Goal: Transaction & Acquisition: Purchase product/service

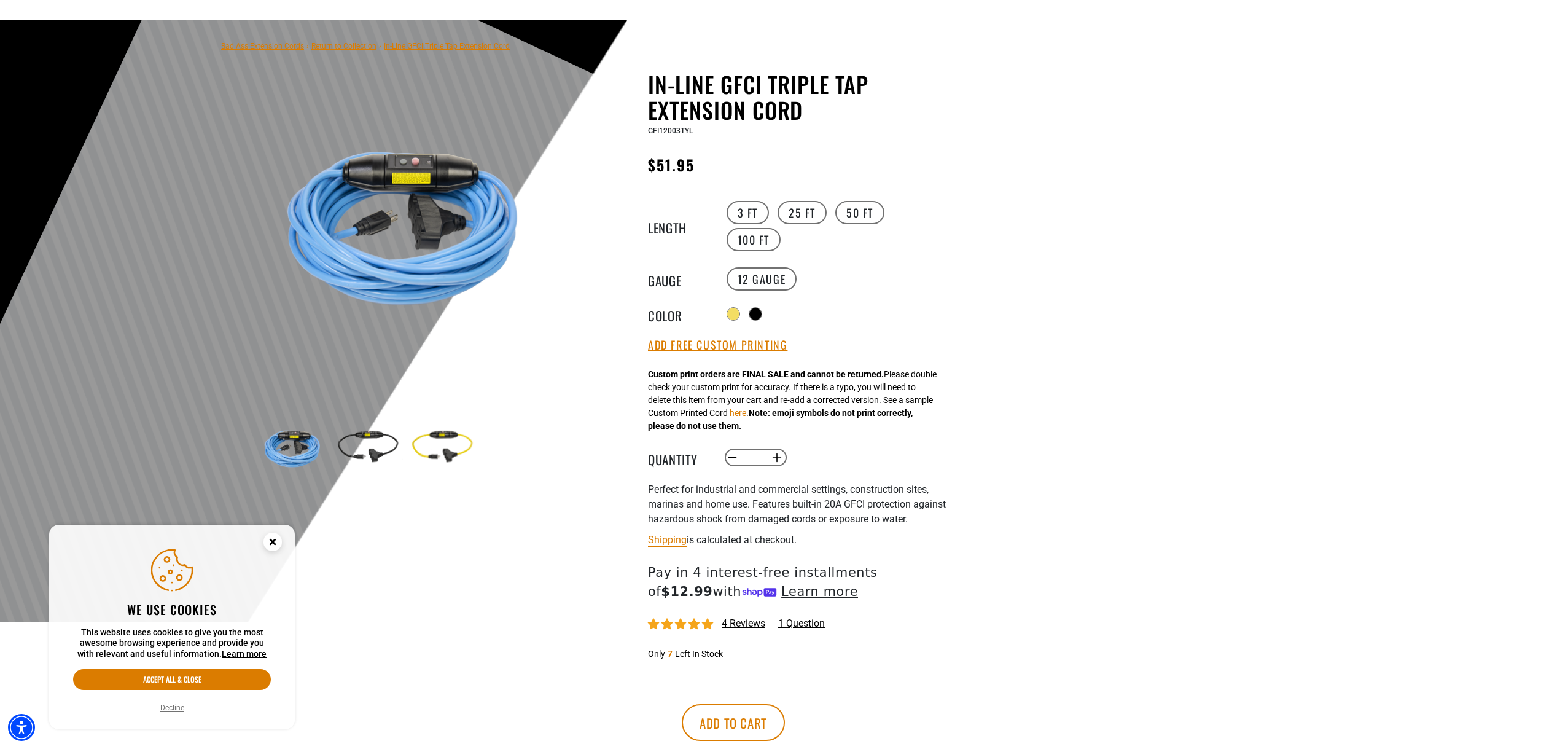
scroll to position [123, 0]
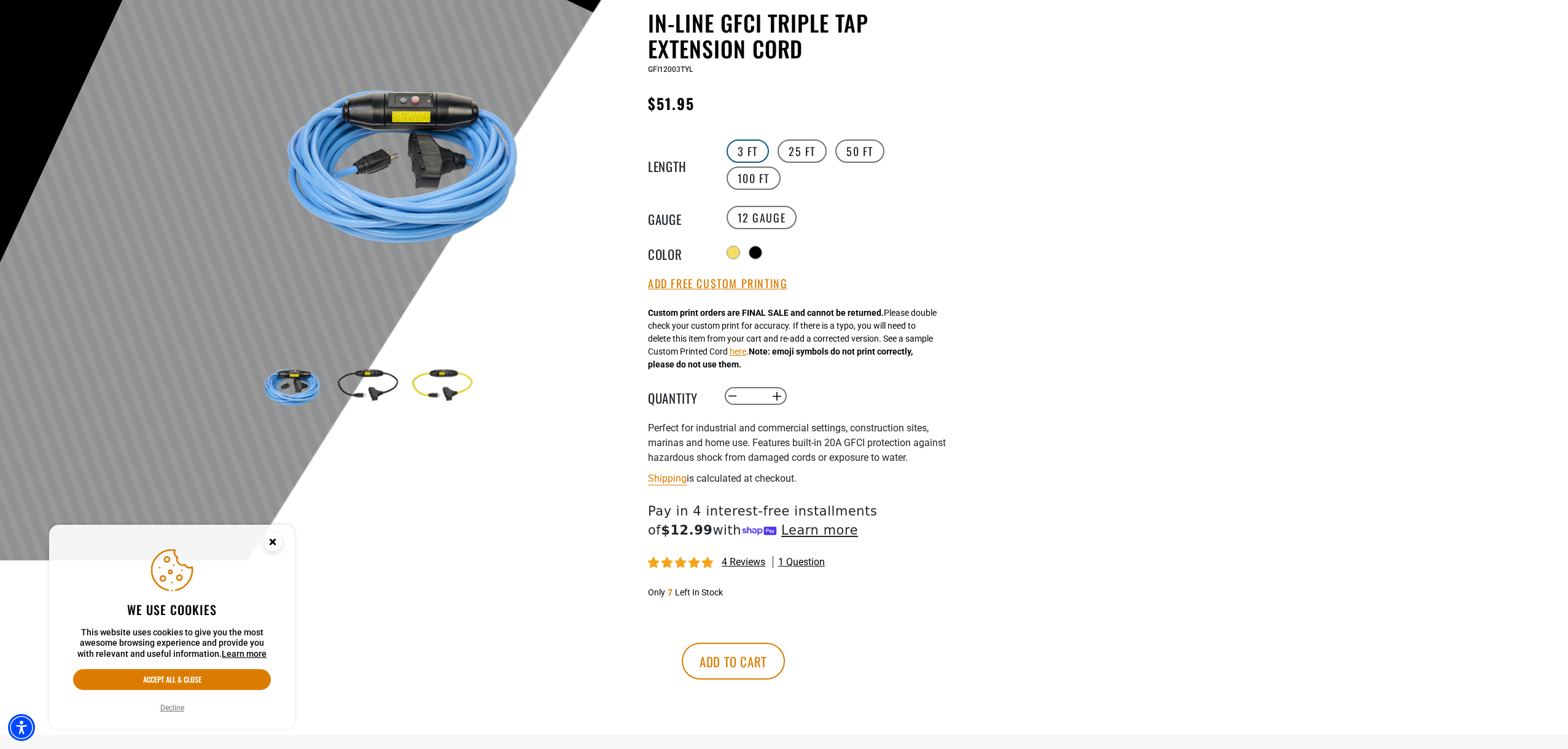
click at [745, 150] on label "3 FT" at bounding box center [747, 151] width 42 height 24
click at [756, 250] on div at bounding box center [757, 254] width 12 height 12
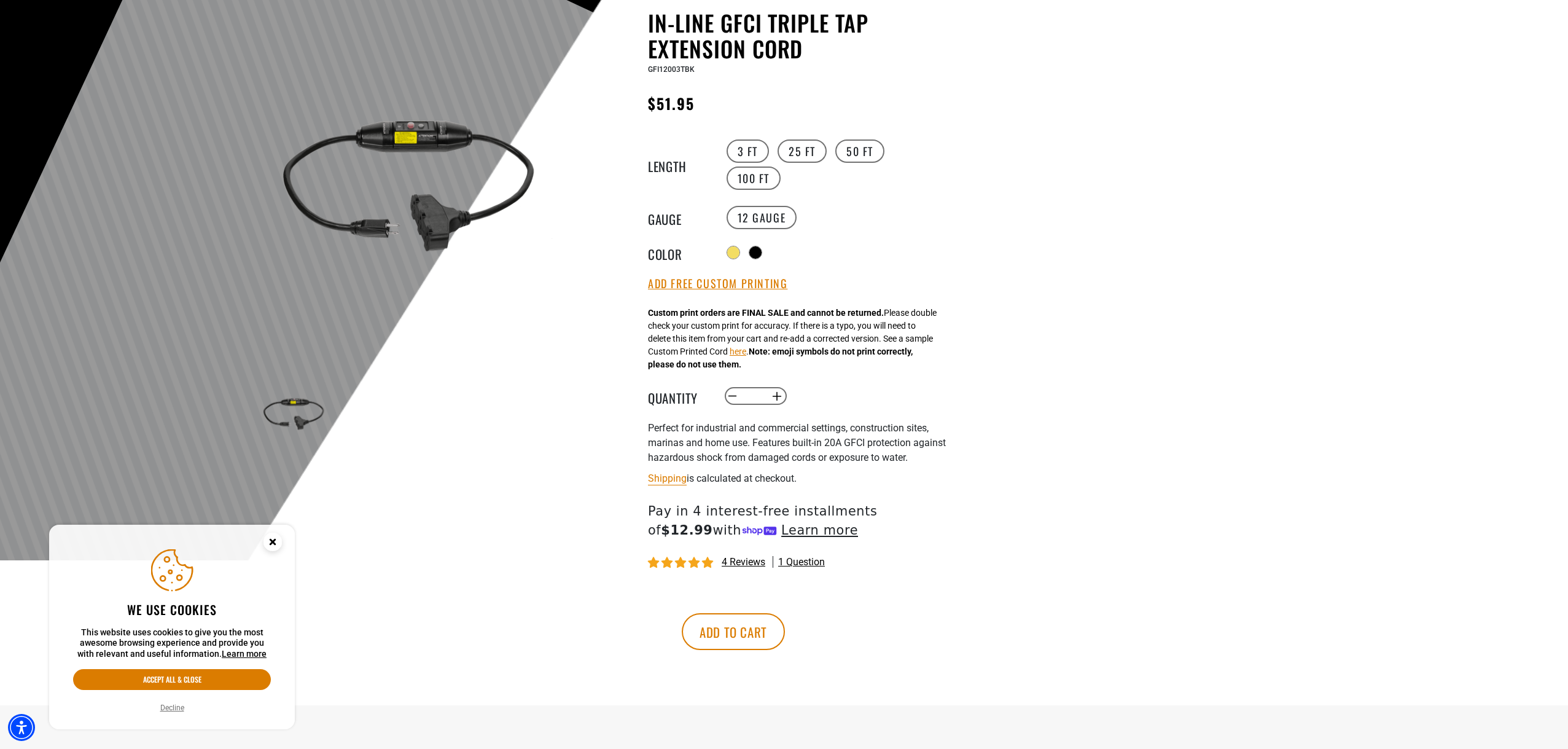
click at [733, 259] on div "Radio button Radio button Radio button" at bounding box center [837, 252] width 226 height 19
click at [732, 253] on div at bounding box center [735, 254] width 12 height 12
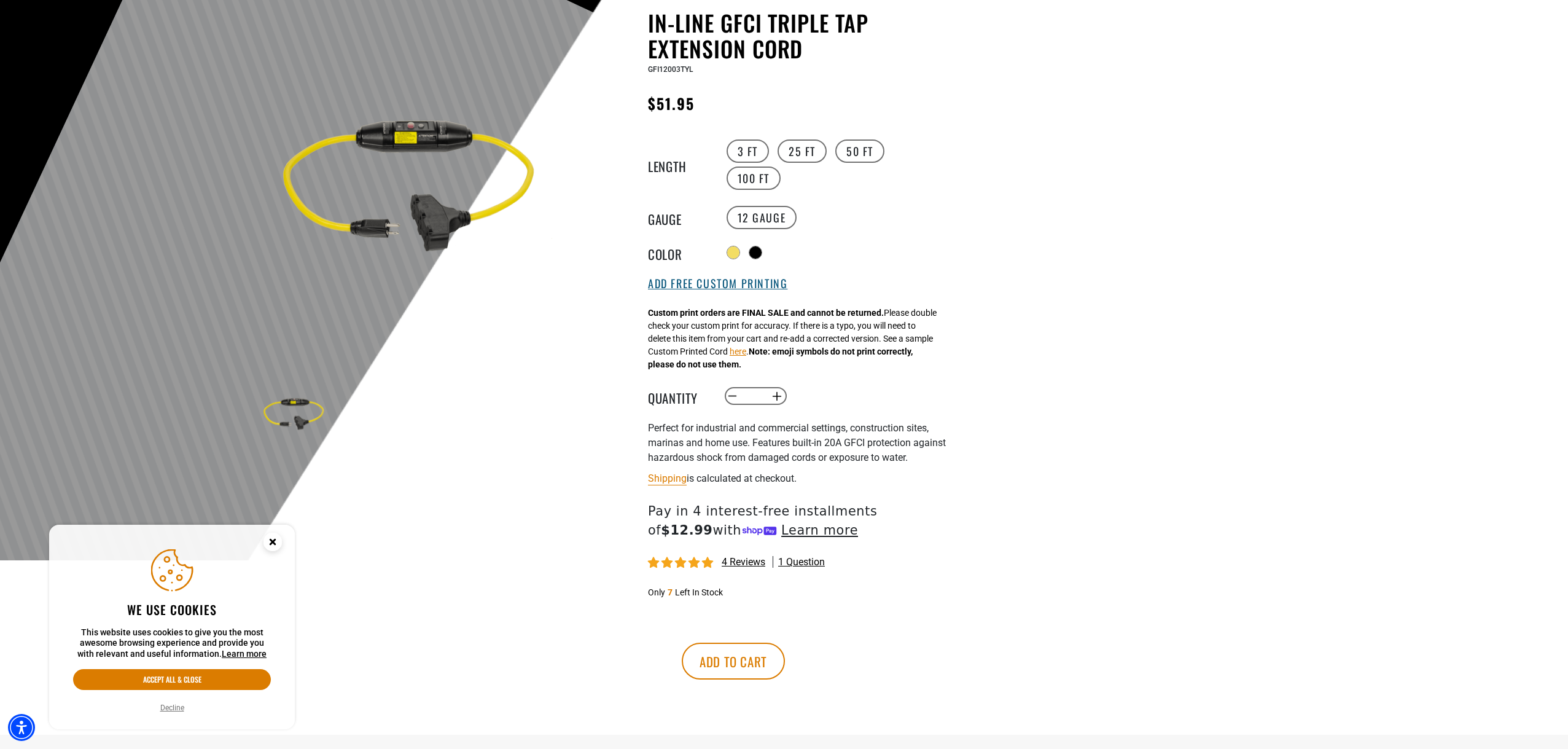
click at [709, 284] on button "Add Free Custom Printing" at bounding box center [718, 284] width 140 height 14
click at [664, 284] on button "Remove" at bounding box center [667, 284] width 39 height 14
click at [663, 287] on button "Add Free Custom Printing" at bounding box center [718, 284] width 140 height 14
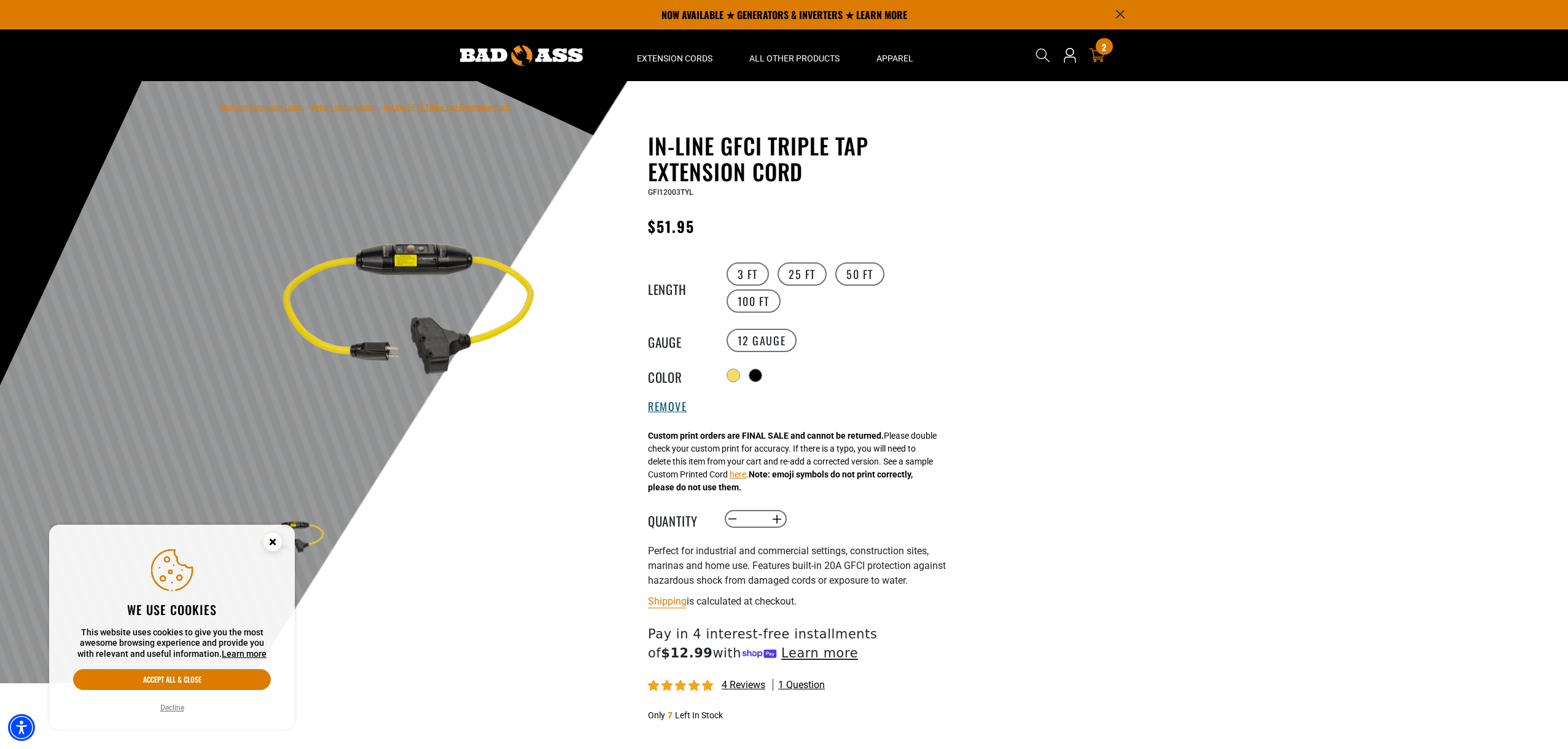
click at [663, 407] on button "Remove" at bounding box center [667, 407] width 39 height 14
click at [302, 532] on img at bounding box center [292, 537] width 71 height 71
click at [284, 535] on icon "Close this option" at bounding box center [272, 544] width 37 height 37
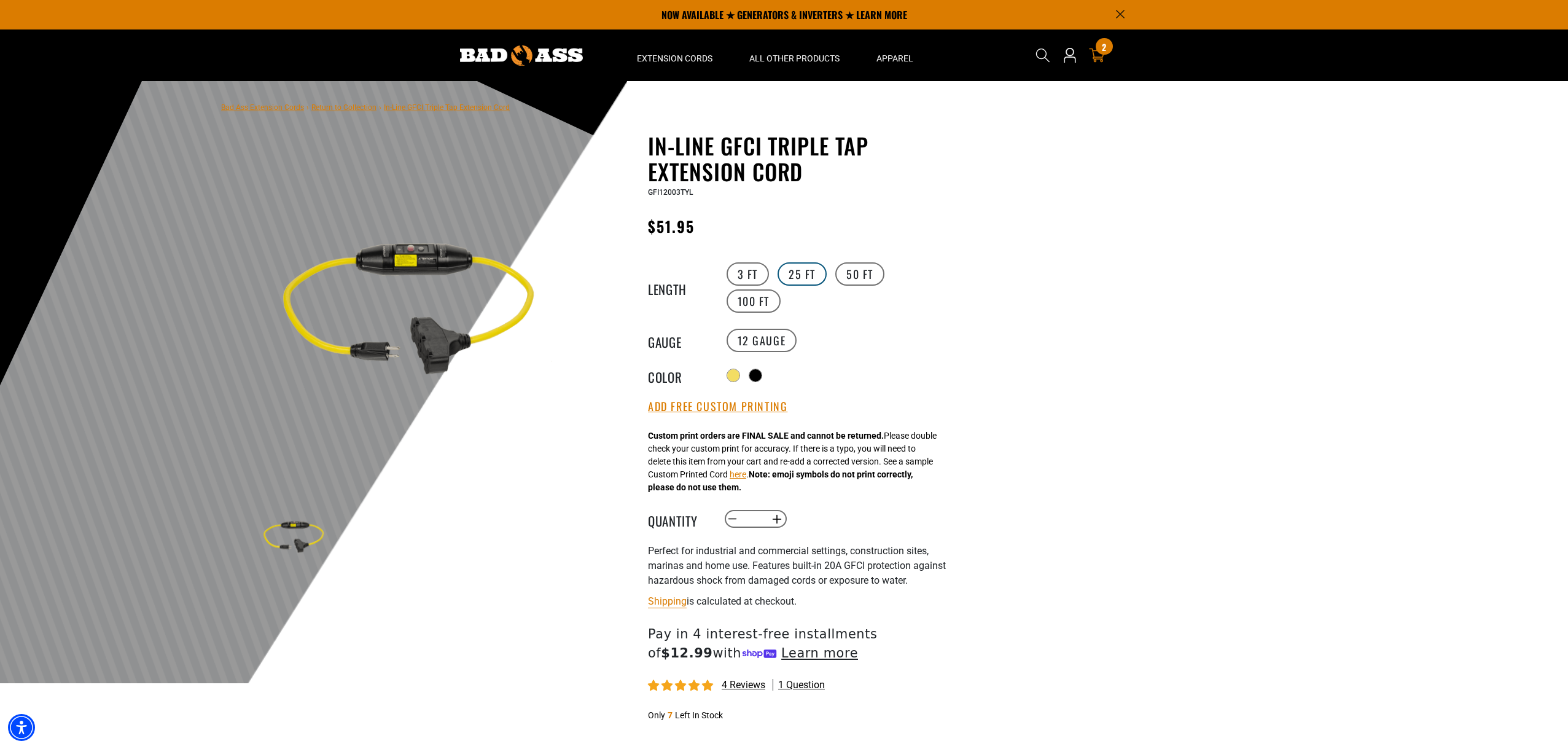
click at [791, 272] on label "25 FT" at bounding box center [802, 274] width 49 height 24
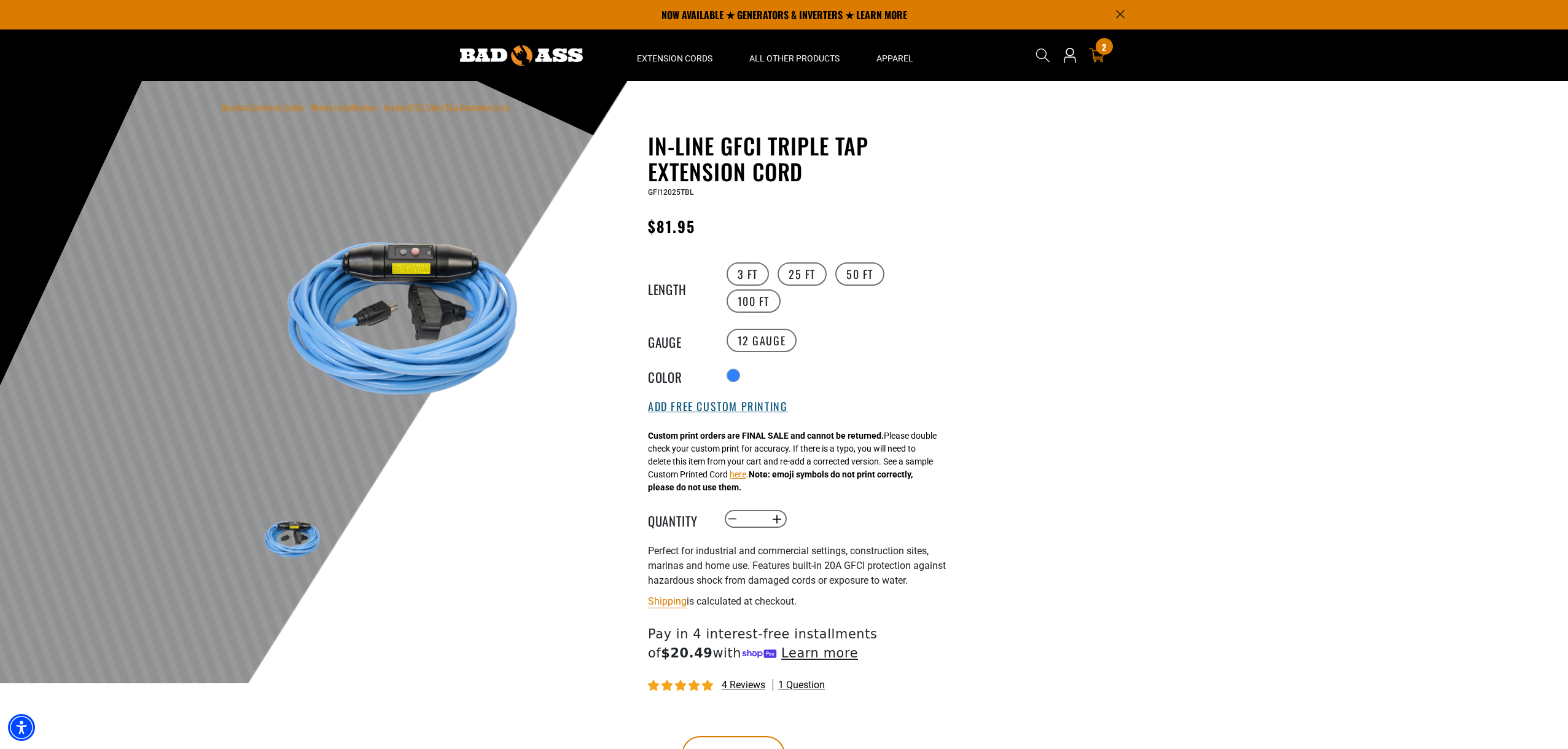
click at [701, 411] on button "Add Free Custom Printing" at bounding box center [718, 407] width 140 height 14
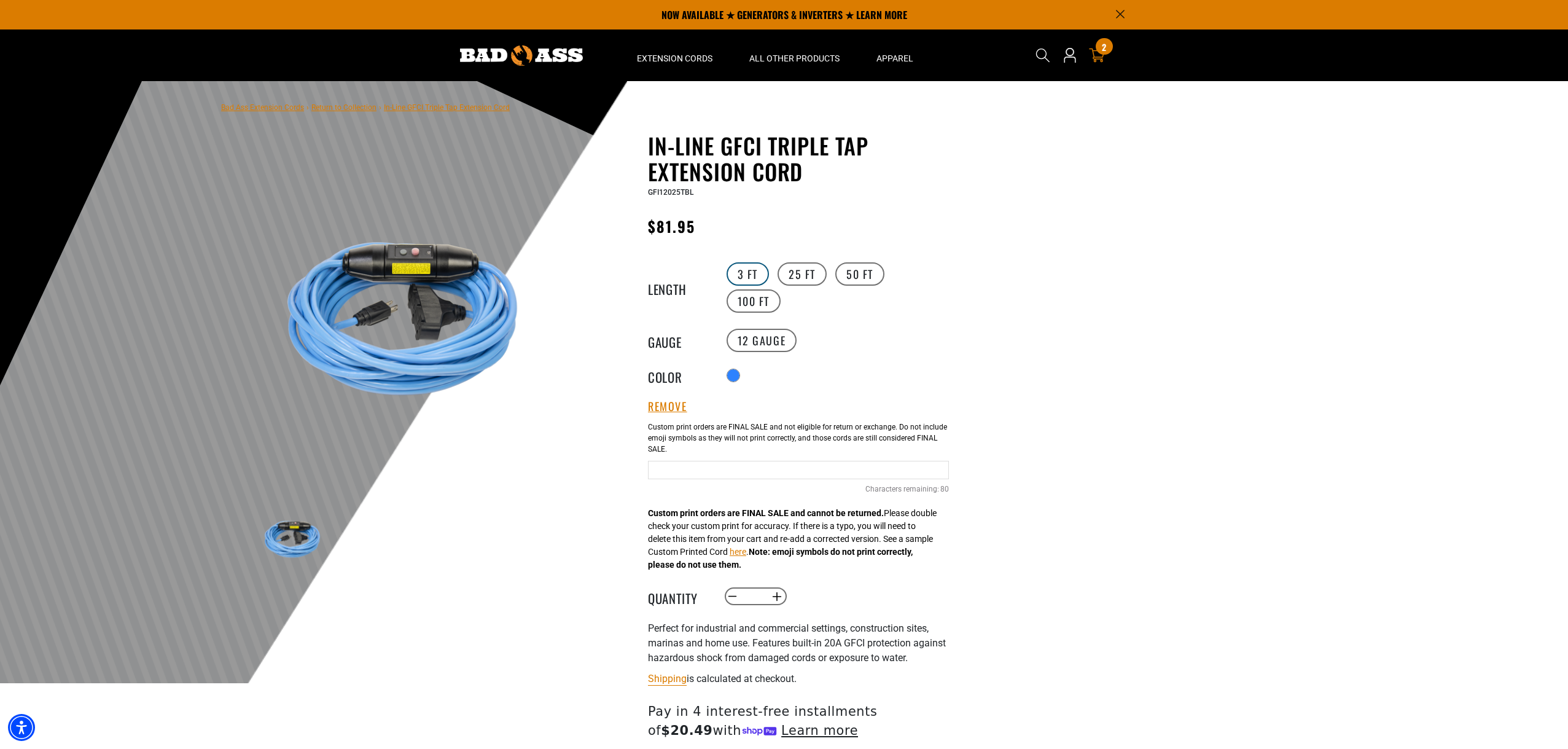
click at [743, 262] on label "3 FT" at bounding box center [747, 274] width 42 height 24
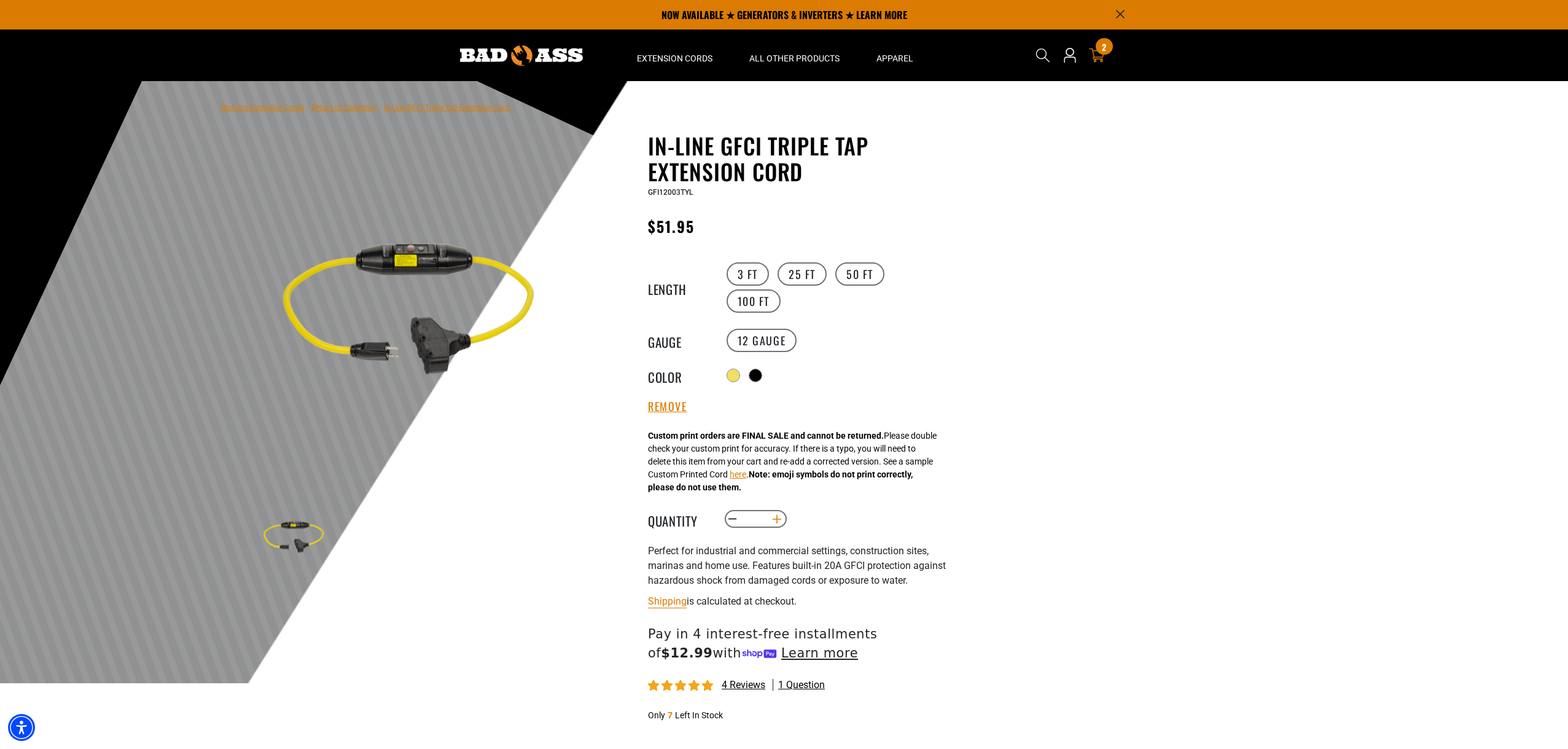
click at [772, 516] on button "Increase quantity for In-Line GFCI Triple Tap Extension Cord" at bounding box center [778, 519] width 19 height 21
type input "*"
click at [665, 405] on button "Remove" at bounding box center [667, 407] width 39 height 14
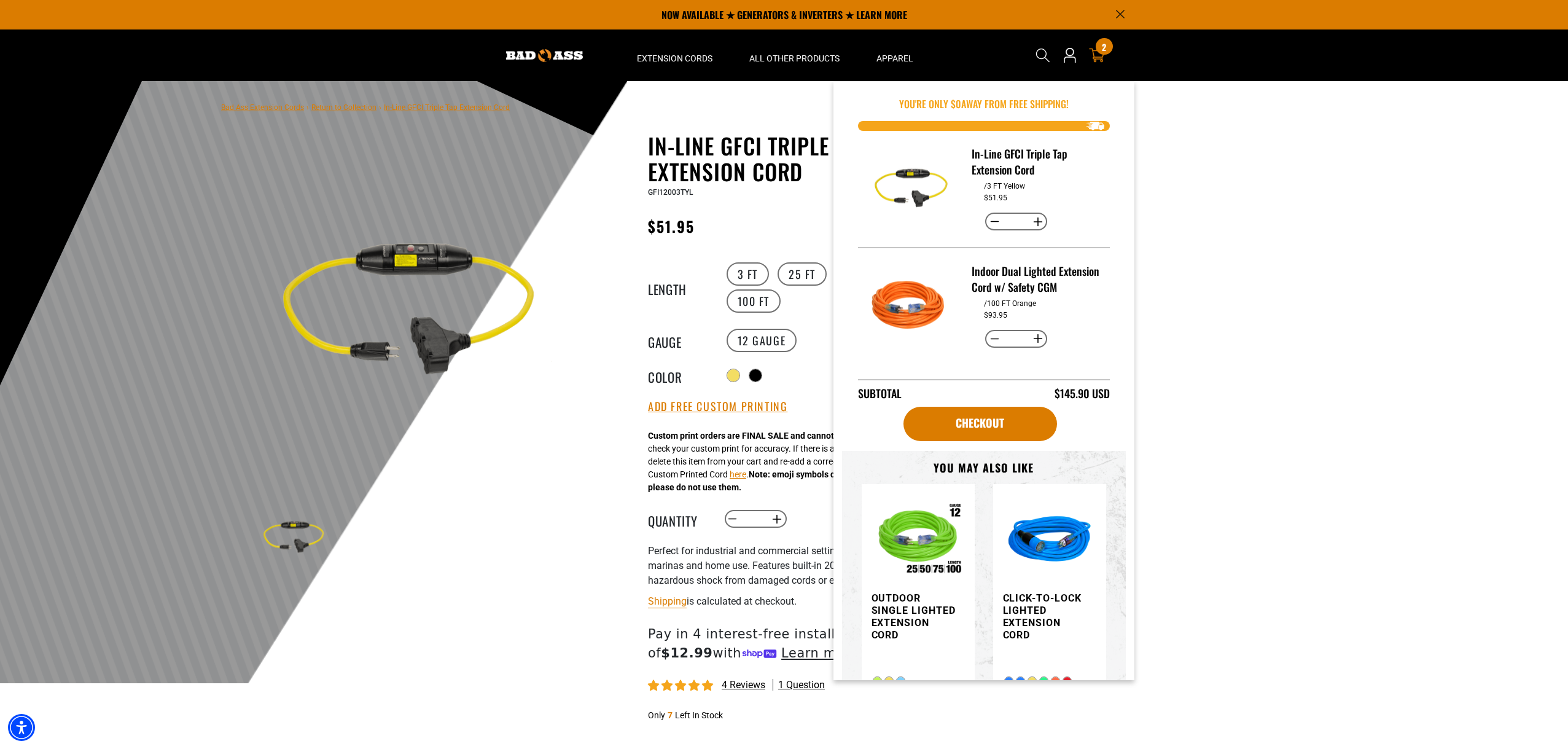
click at [679, 138] on h1 "In-Line GFCI Triple Tap Extension Cord" at bounding box center [798, 158] width 301 height 52
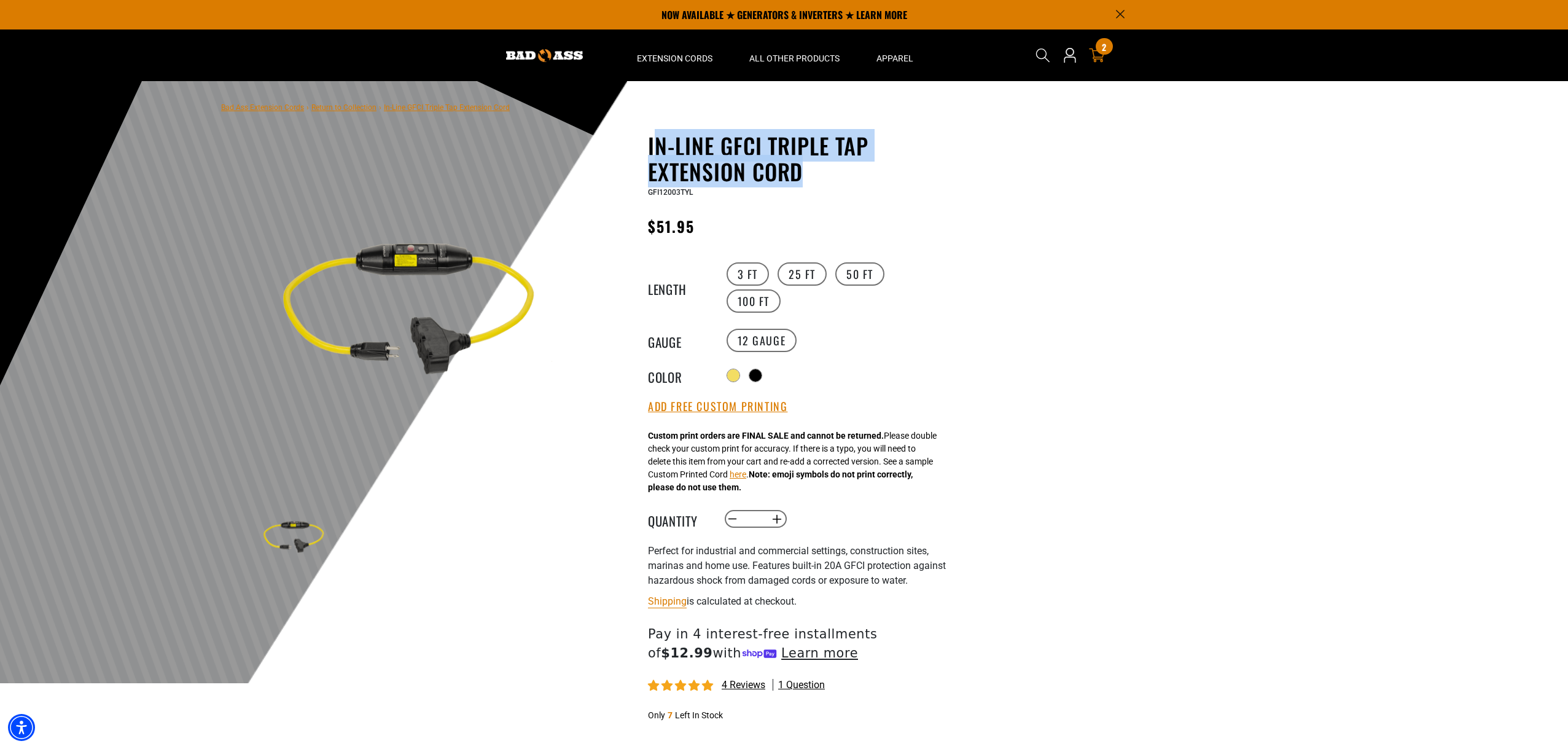
drag, startPoint x: 654, startPoint y: 145, endPoint x: 862, endPoint y: 165, distance: 209.0
click at [862, 165] on h1 "In-Line GFCI Triple Tap Extension Cord" at bounding box center [798, 158] width 301 height 52
copy h1 "n-Line GFCI Triple Tap Extension Cord"
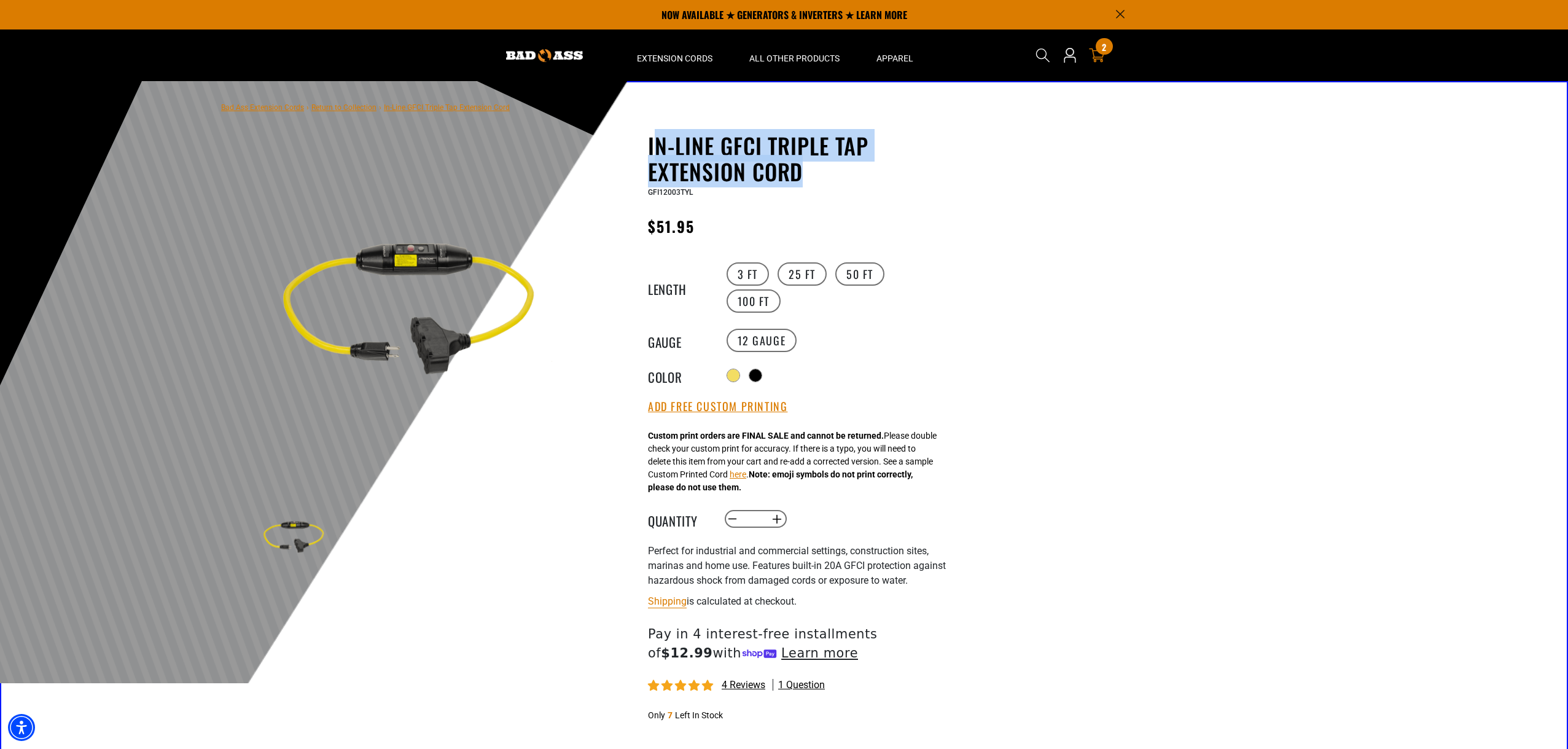
click at [1102, 57] on icon at bounding box center [1096, 55] width 16 height 16
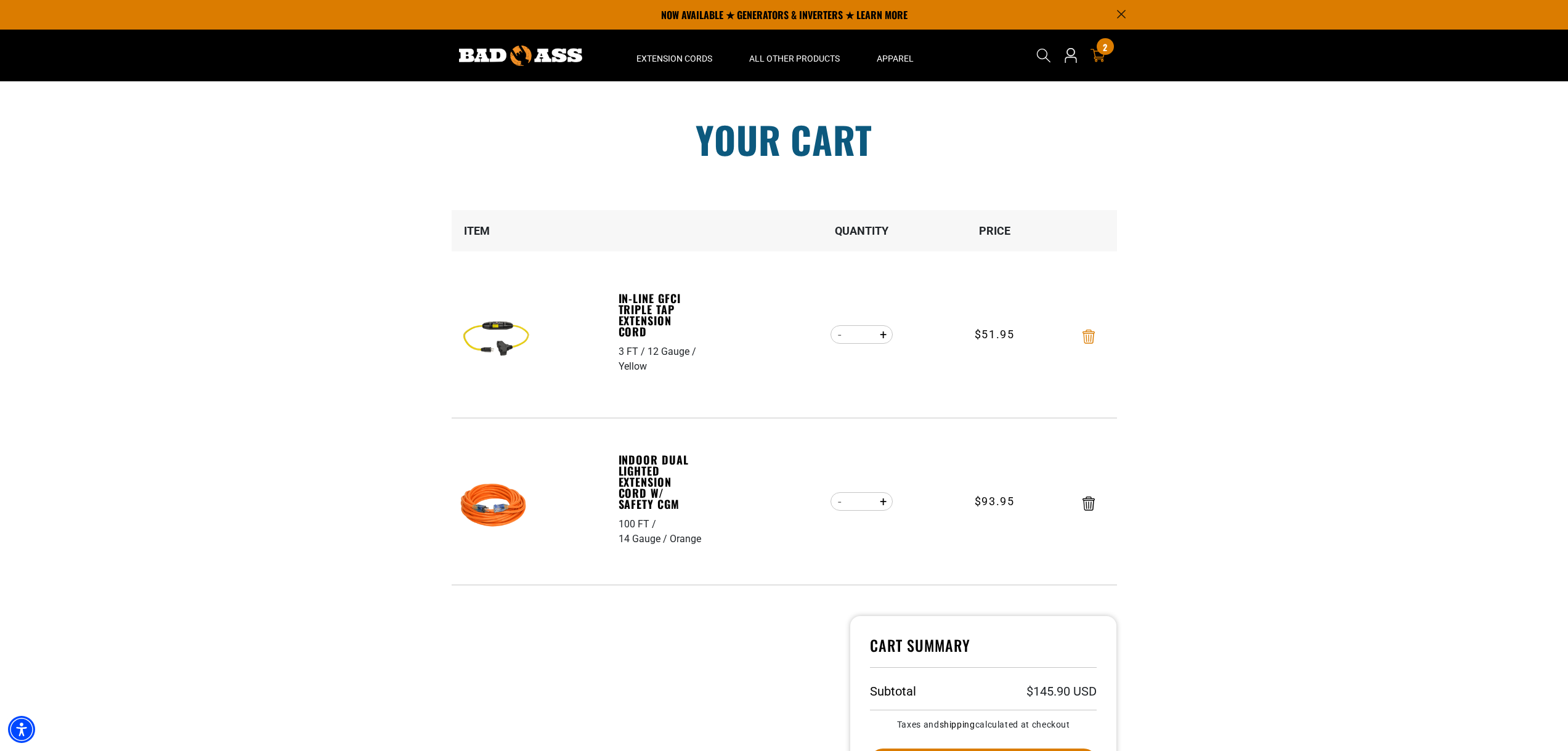
click at [1089, 335] on icon "Remove In-Line GFCI Triple Tap Extension Cord - 3 FT / 12 Gauge / Yellow" at bounding box center [1089, 336] width 12 height 14
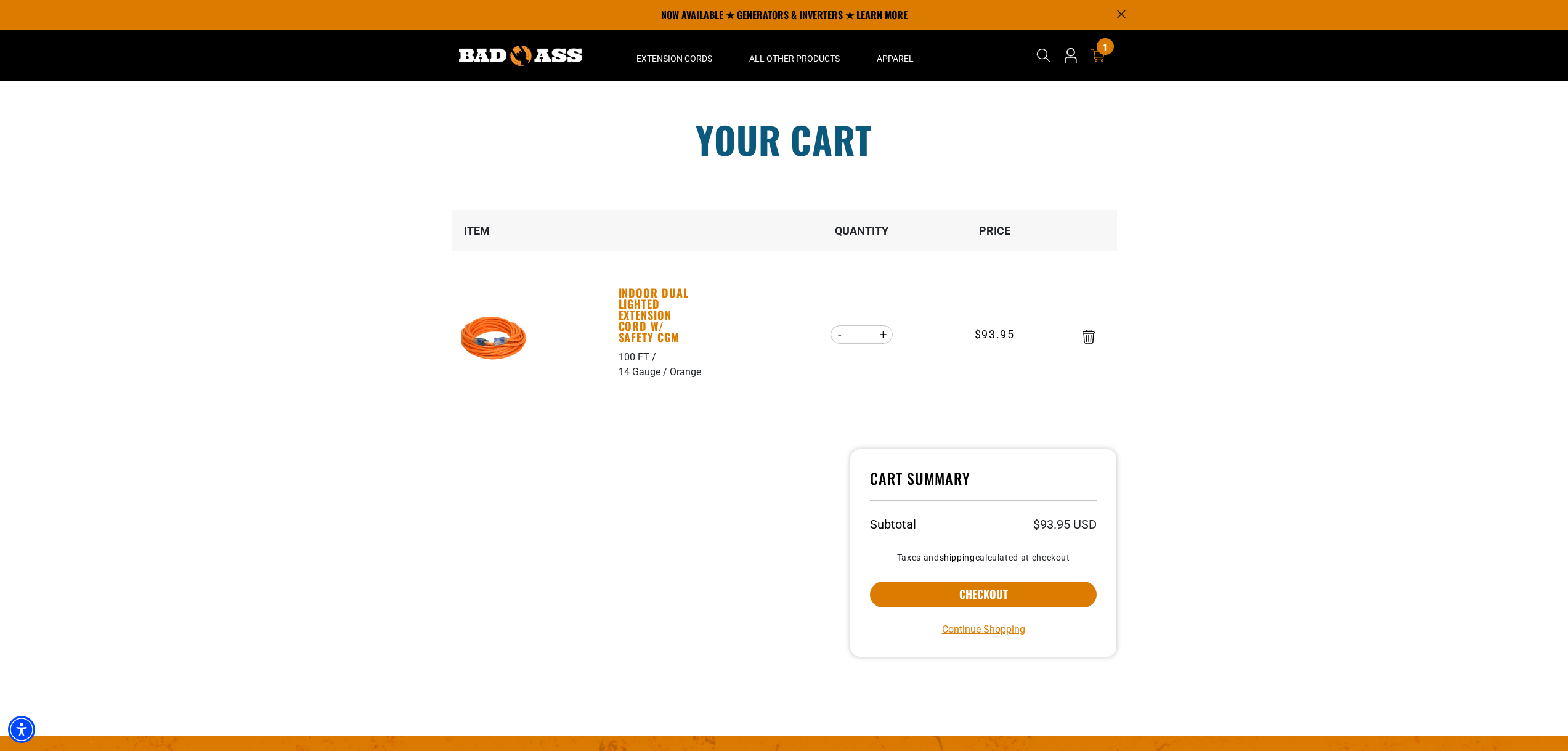
click at [630, 300] on link "Indoor Dual Lighted Extension Cord w/ Safety CGM" at bounding box center [661, 315] width 85 height 55
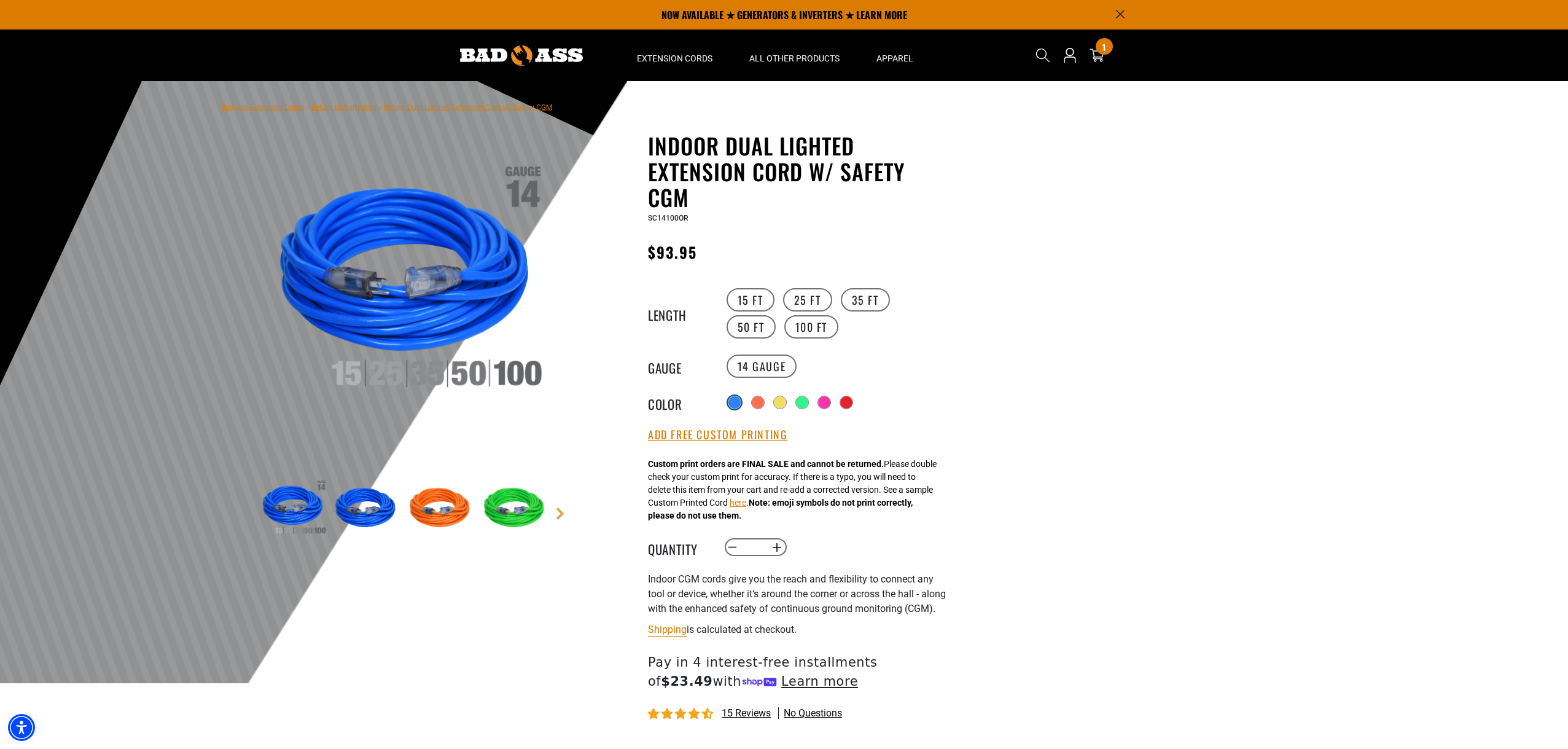
click at [731, 407] on label "Radio button" at bounding box center [734, 402] width 16 height 16
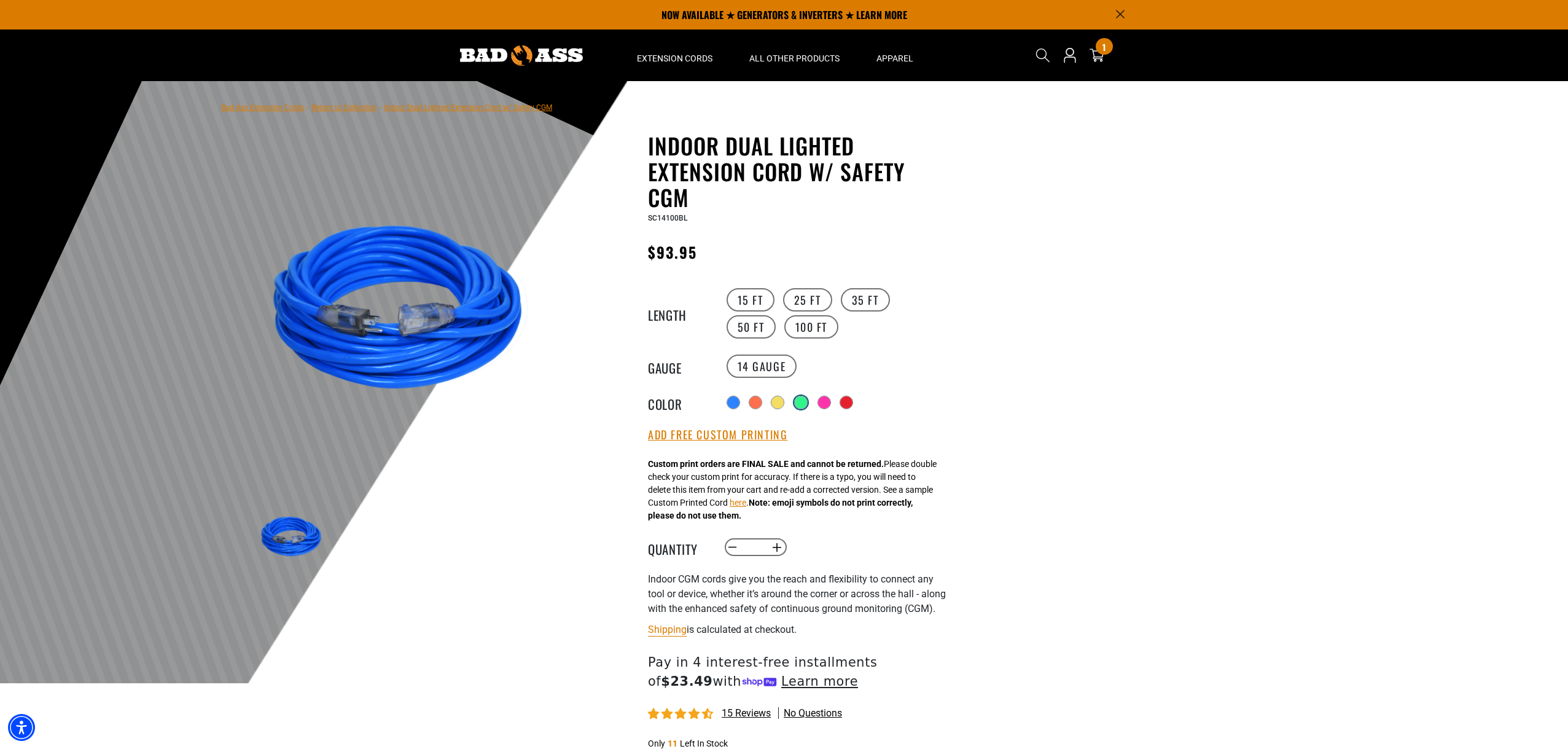
click at [797, 396] on div at bounding box center [801, 403] width 14 height 14
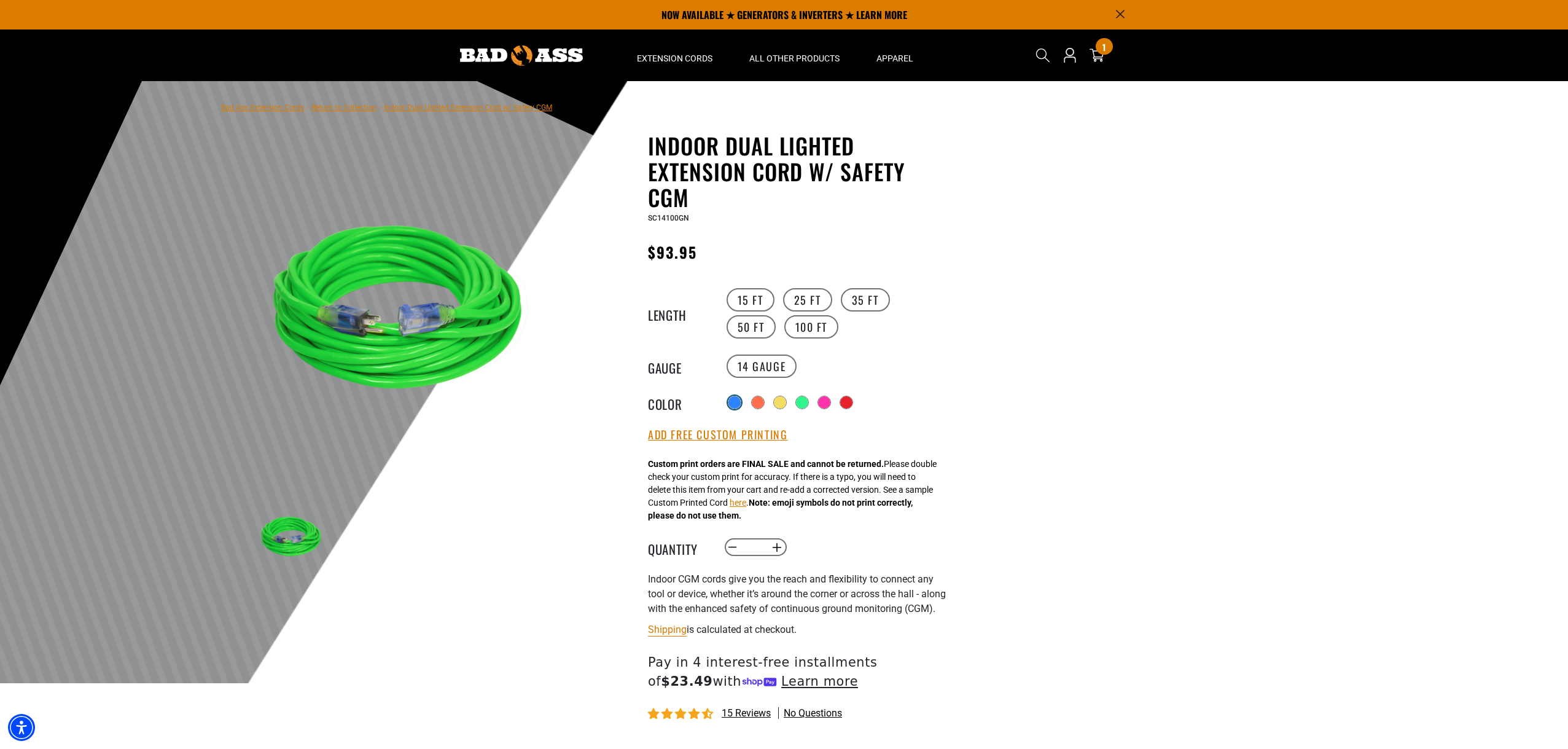
click at [732, 396] on div at bounding box center [735, 403] width 14 height 14
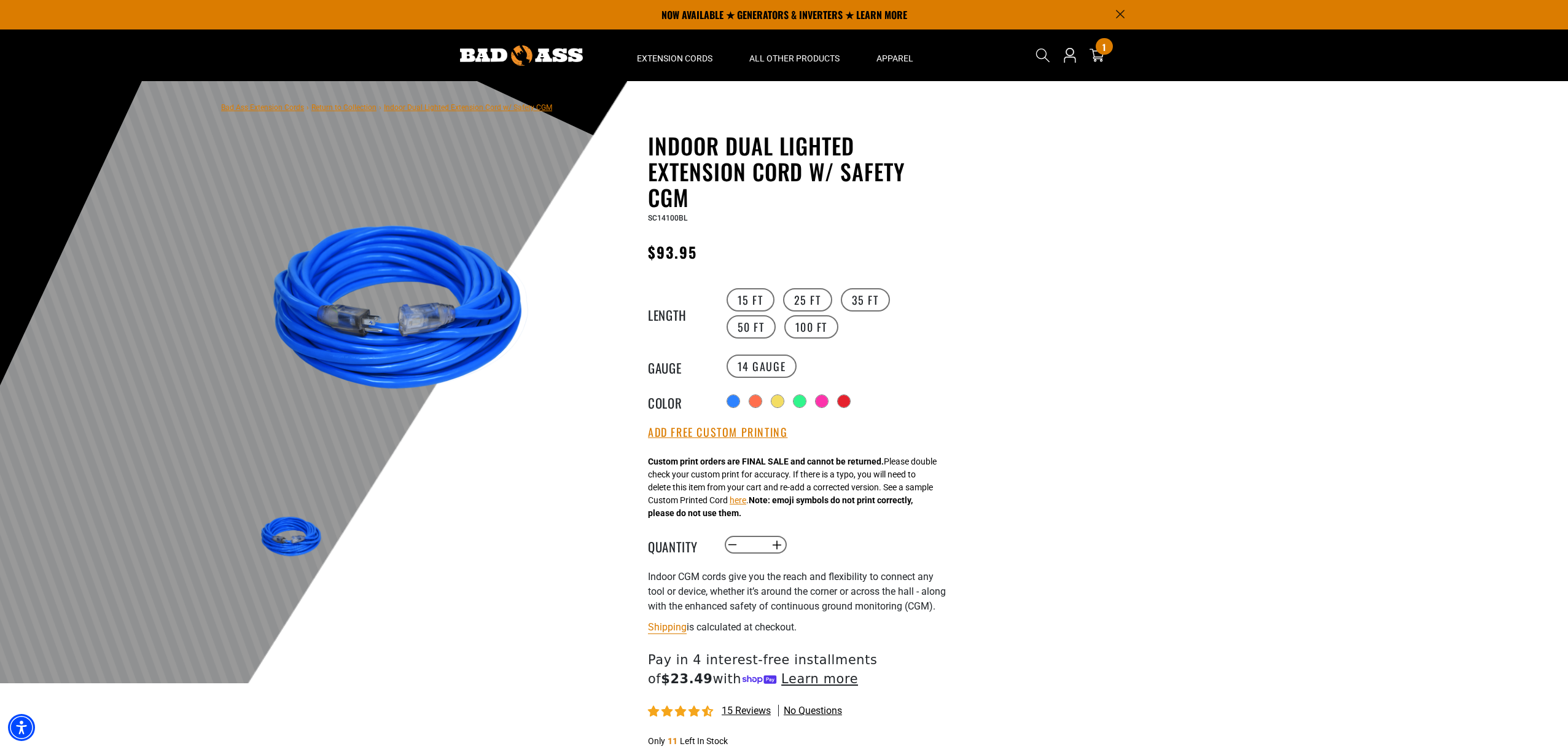
click at [748, 409] on div "Radio button Radio button Radio button Radio button Radio button Radio button" at bounding box center [837, 401] width 226 height 19
click at [759, 403] on div at bounding box center [757, 403] width 12 height 12
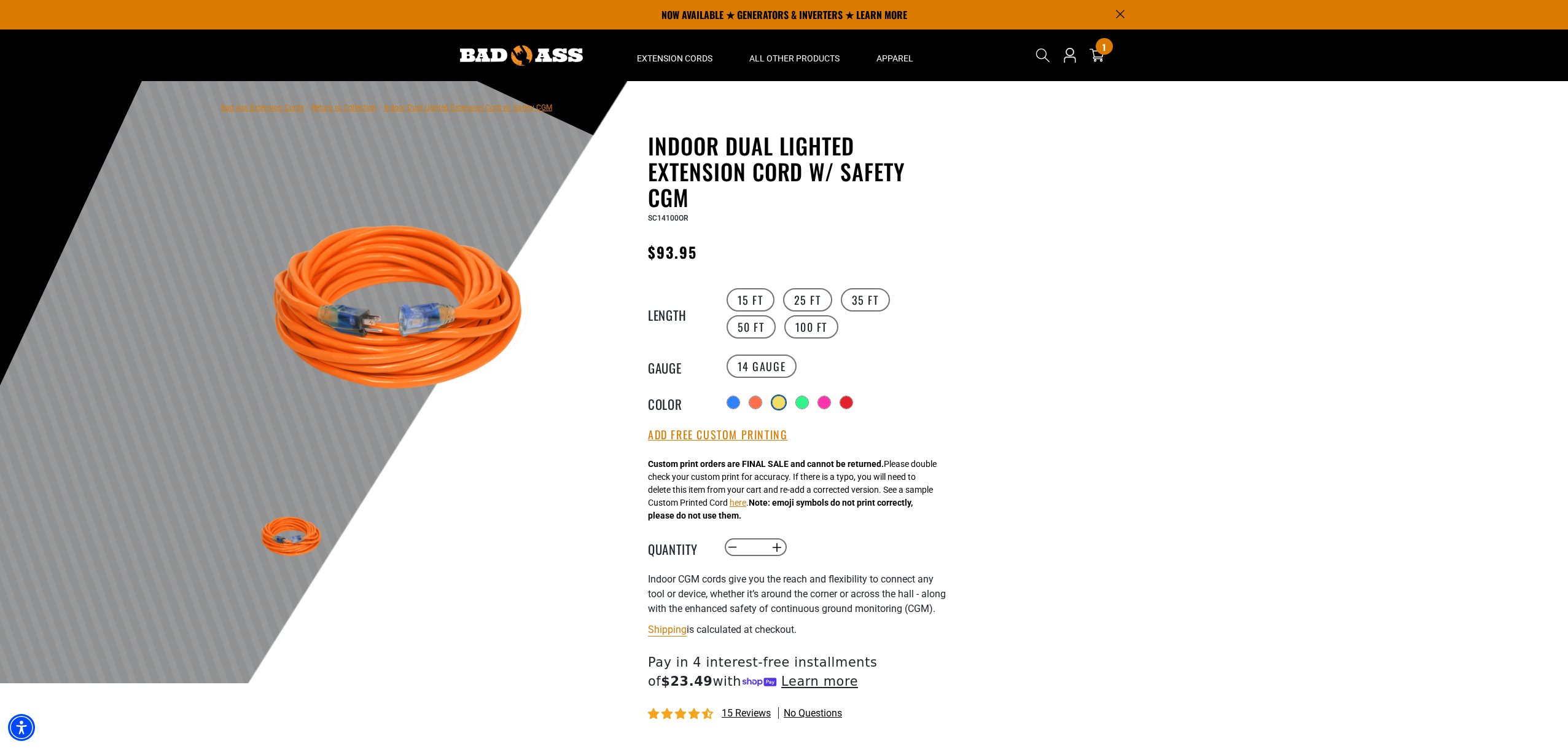
click at [779, 400] on div at bounding box center [779, 403] width 12 height 12
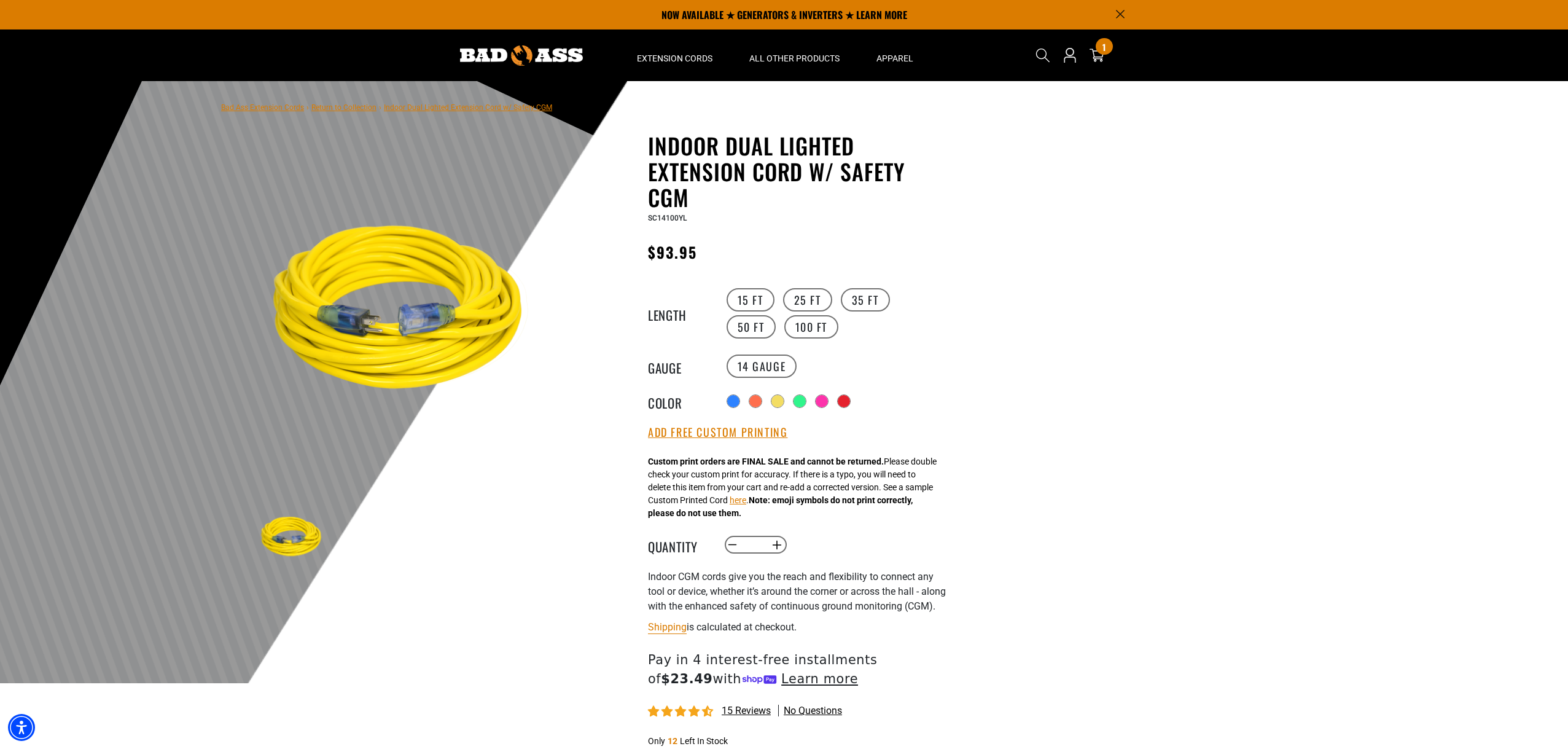
click at [838, 391] on div "Radio button Radio button Radio button Radio button Radio button Radio button" at bounding box center [837, 401] width 226 height 19
click at [861, 398] on div "Radio button Radio button Radio button Radio button Radio button Radio button" at bounding box center [837, 401] width 226 height 19
click at [845, 401] on div at bounding box center [846, 403] width 12 height 12
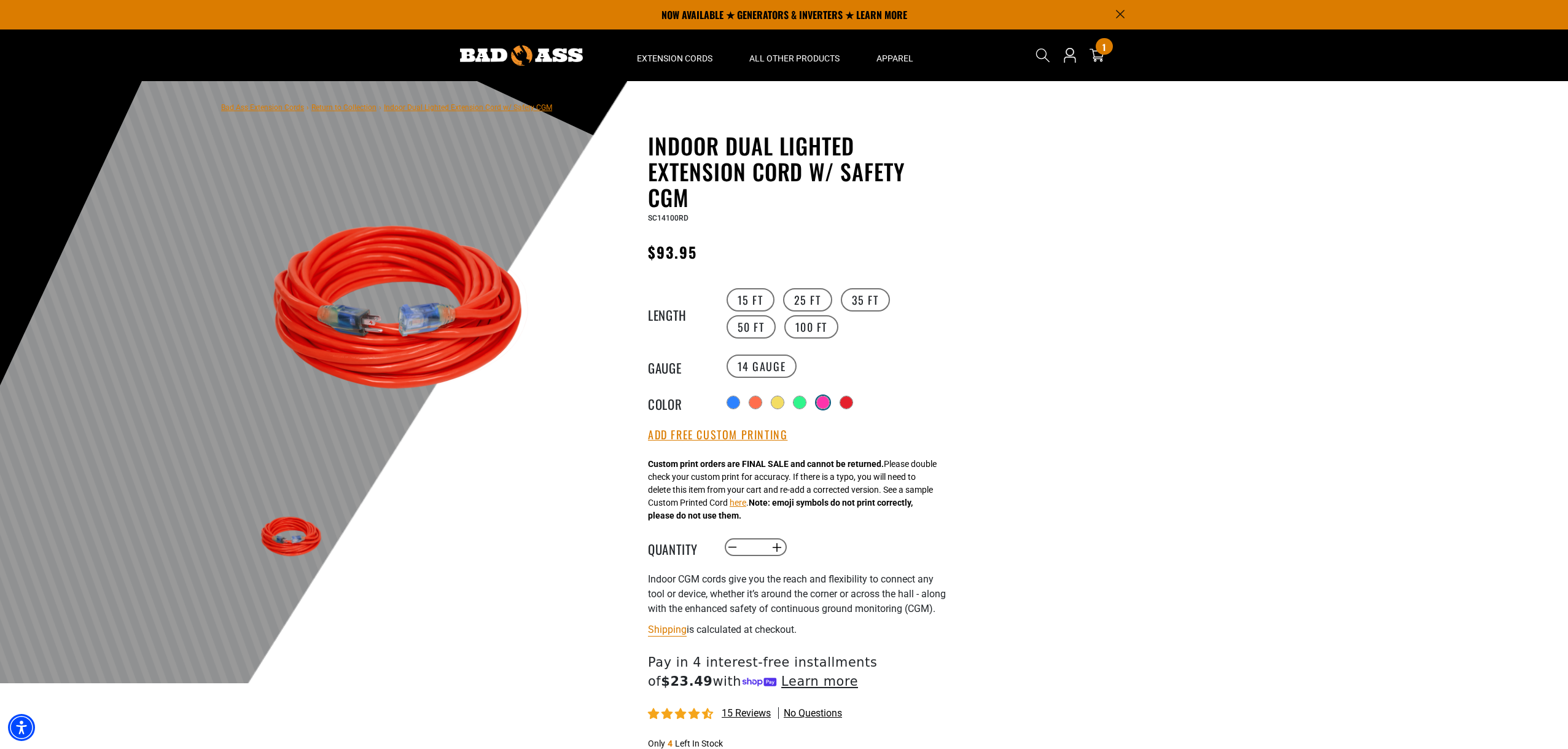
click at [816, 403] on label "Radio button" at bounding box center [823, 402] width 16 height 16
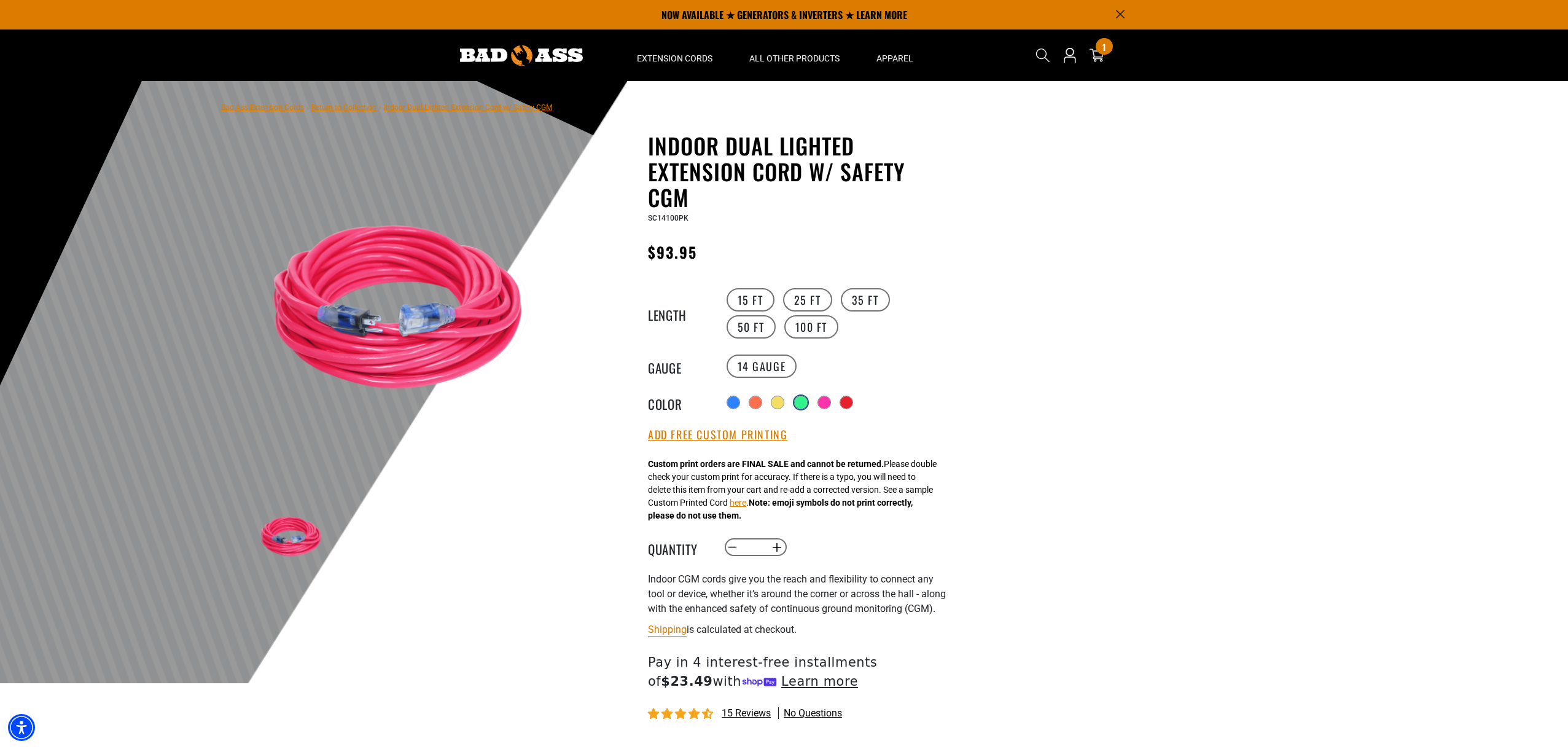
click at [800, 404] on div at bounding box center [801, 403] width 12 height 12
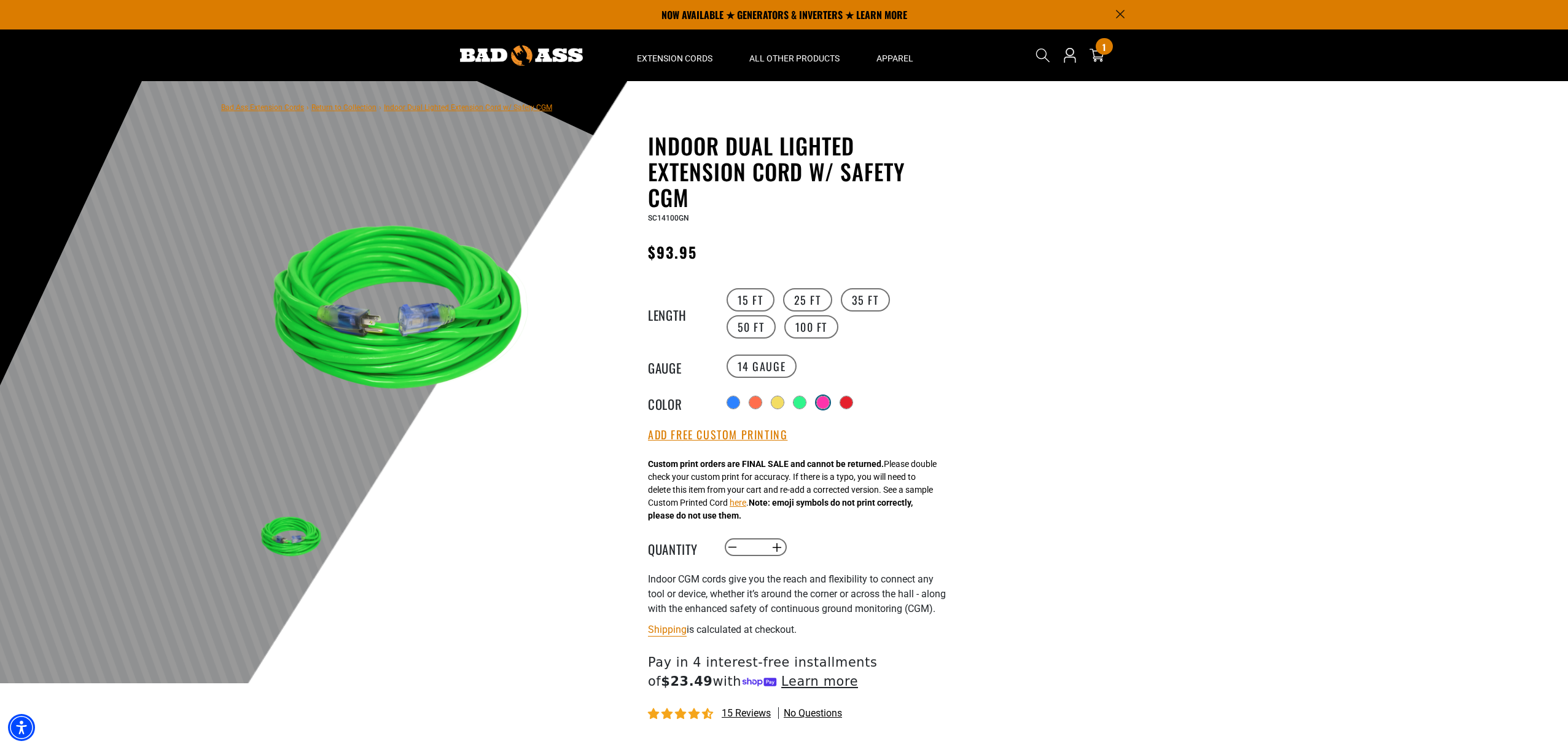
click at [825, 400] on div at bounding box center [823, 403] width 12 height 12
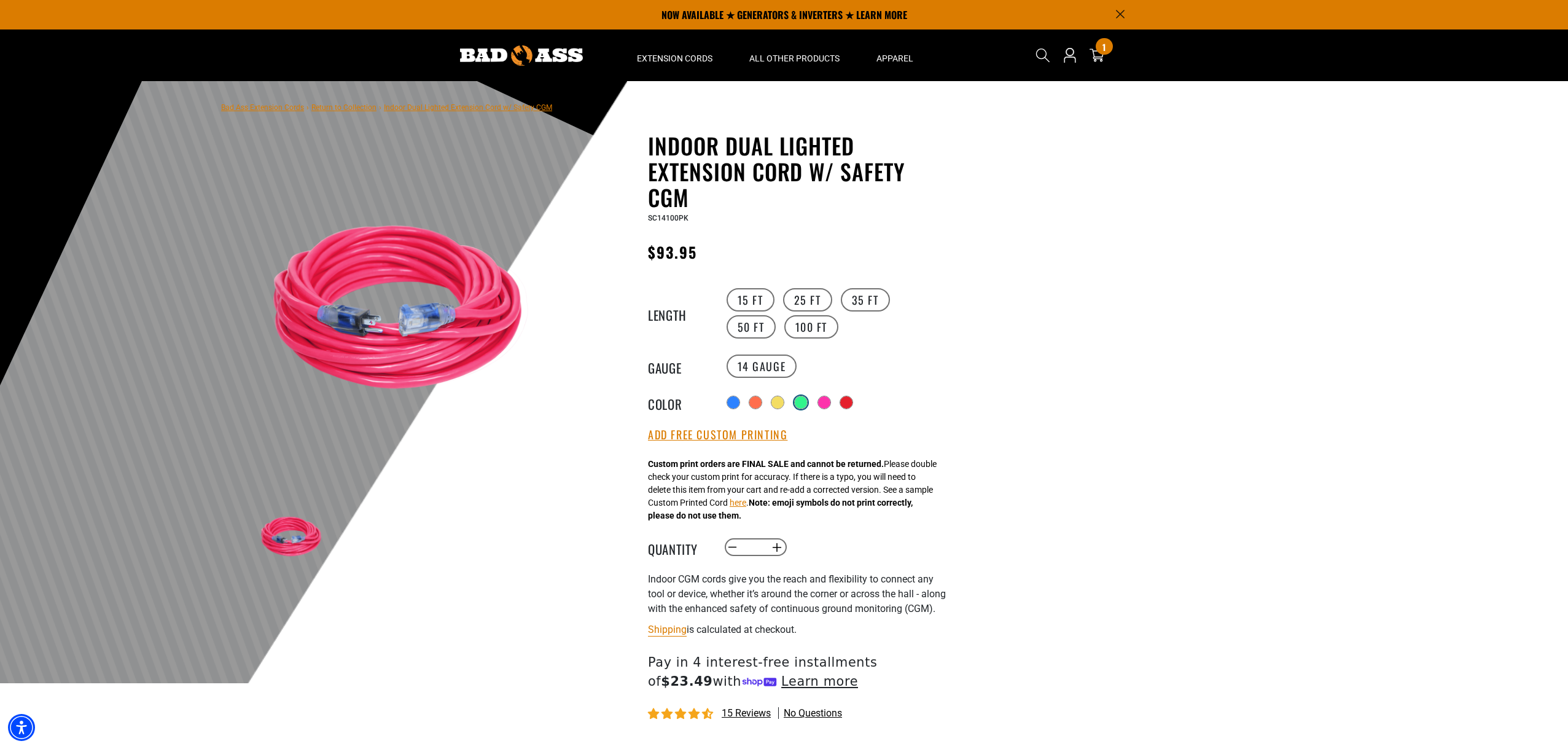
click at [796, 398] on div at bounding box center [801, 403] width 12 height 12
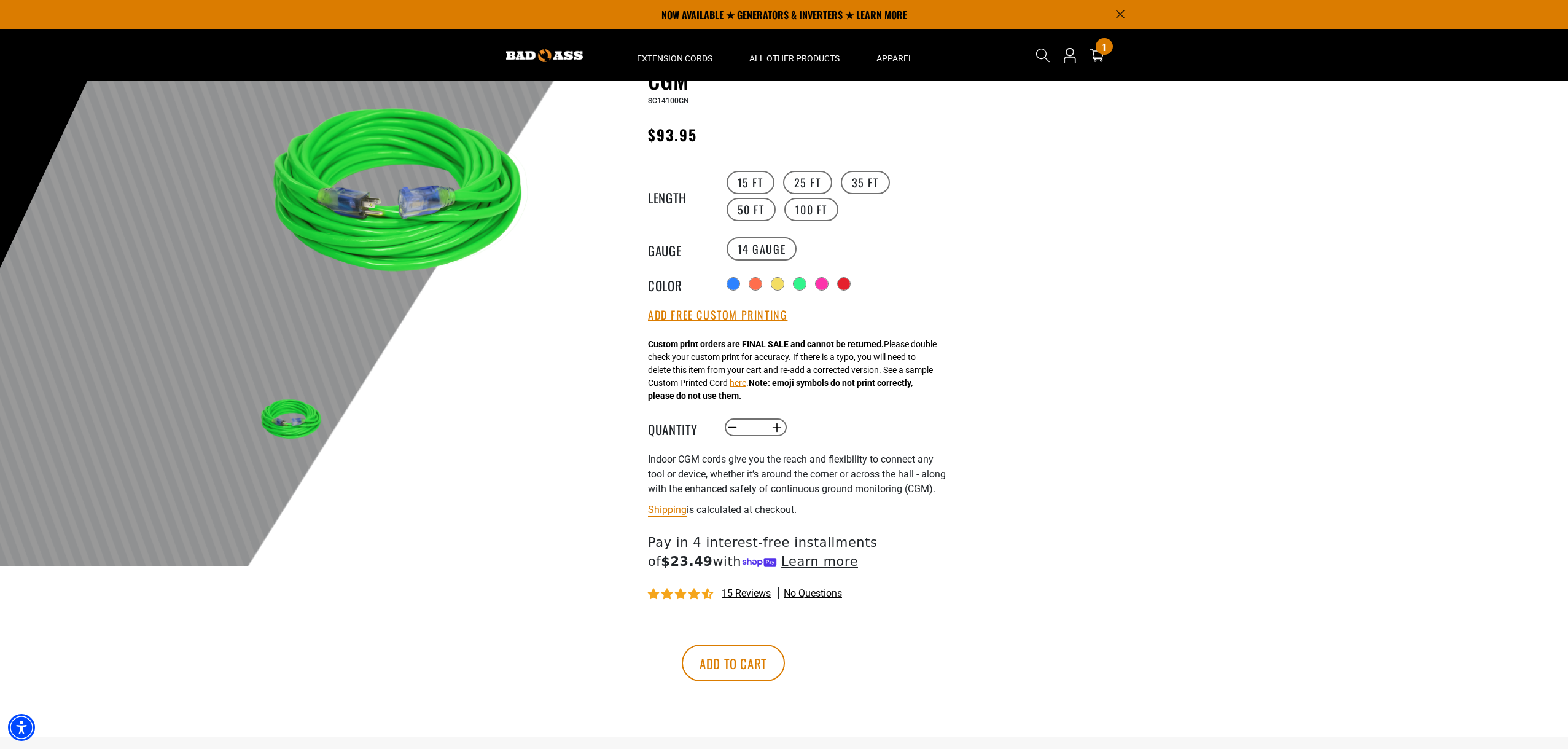
scroll to position [62, 0]
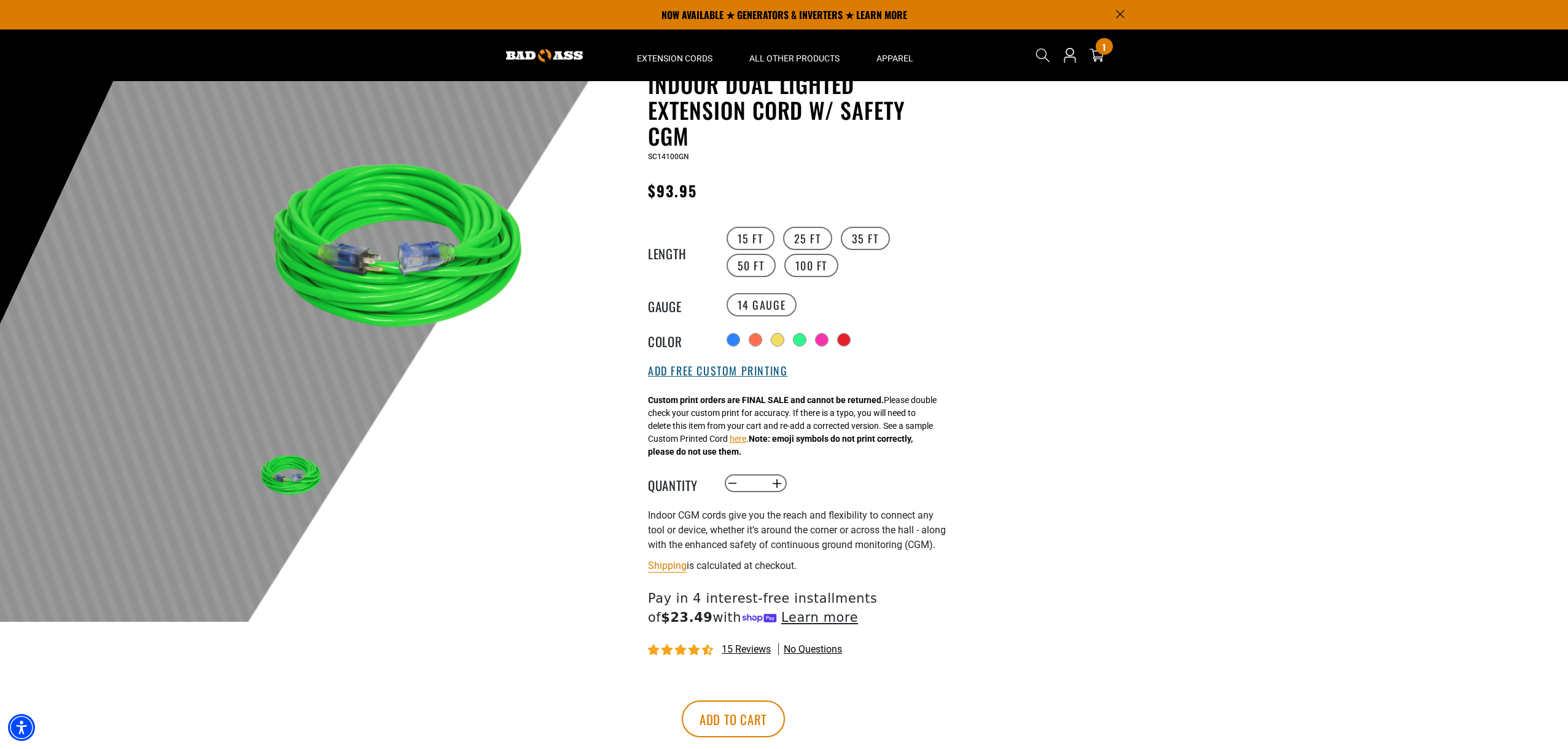
click at [707, 373] on button "Add Free Custom Printing" at bounding box center [718, 371] width 140 height 14
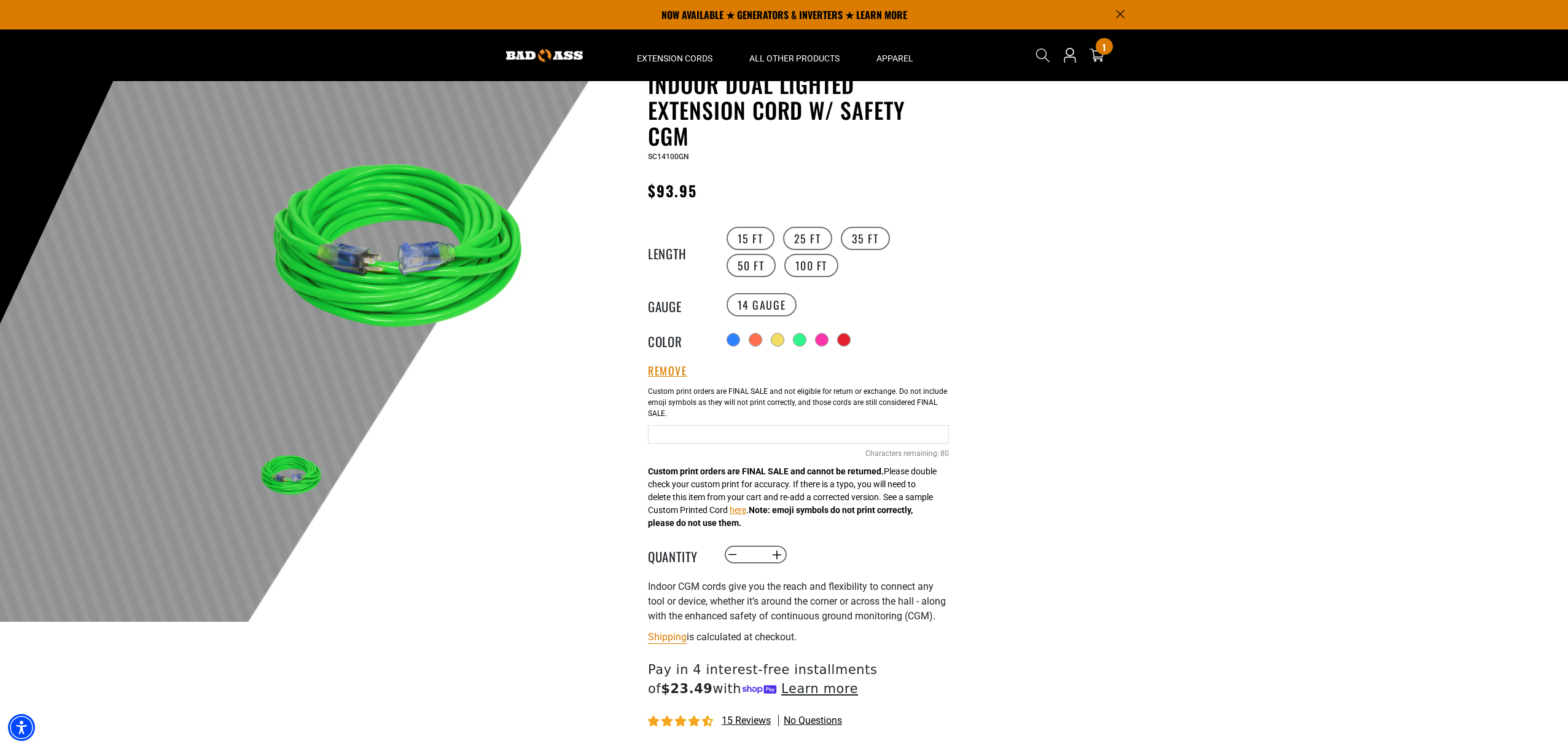
click at [708, 440] on input "text" at bounding box center [798, 434] width 301 height 19
type input "**********"
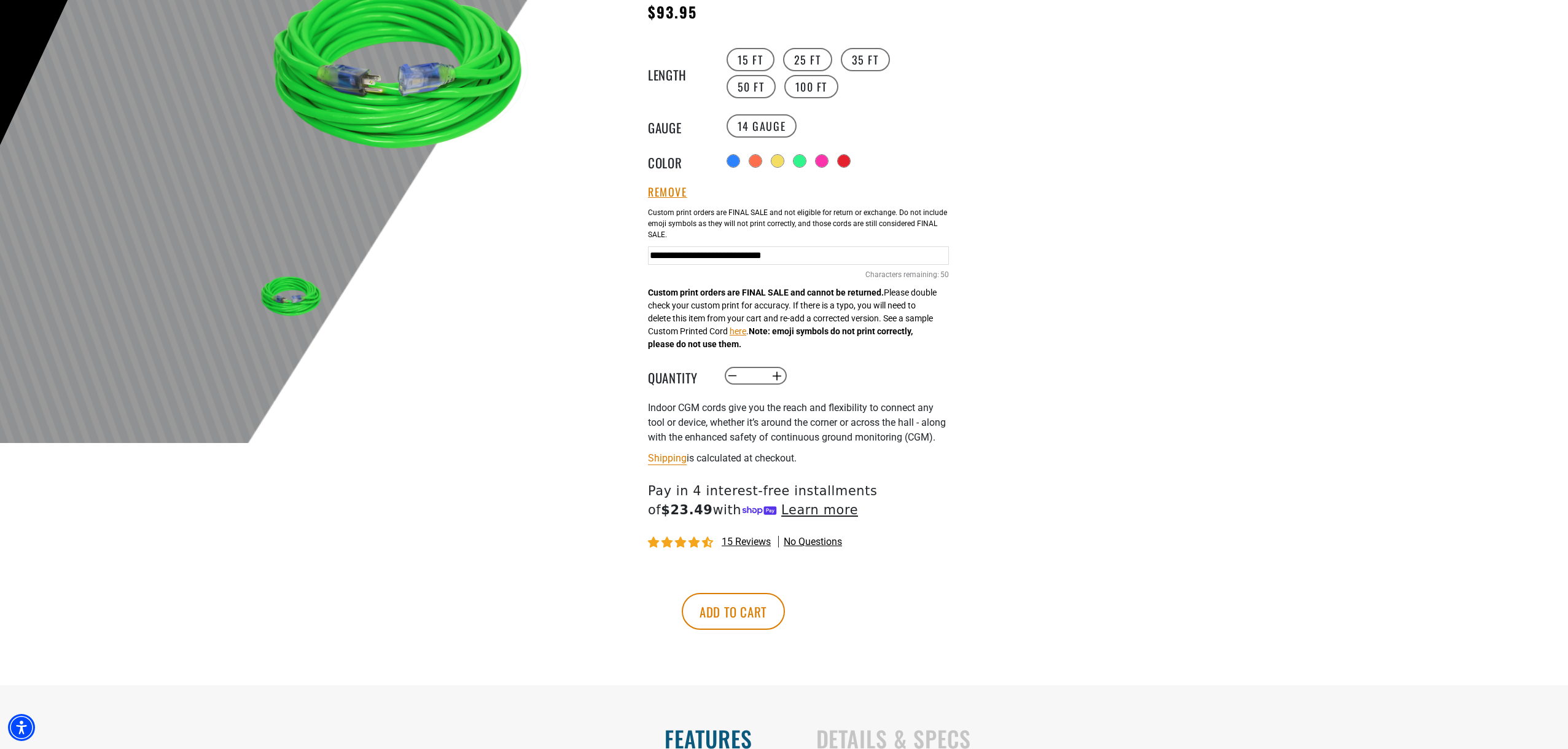
scroll to position [246, 0]
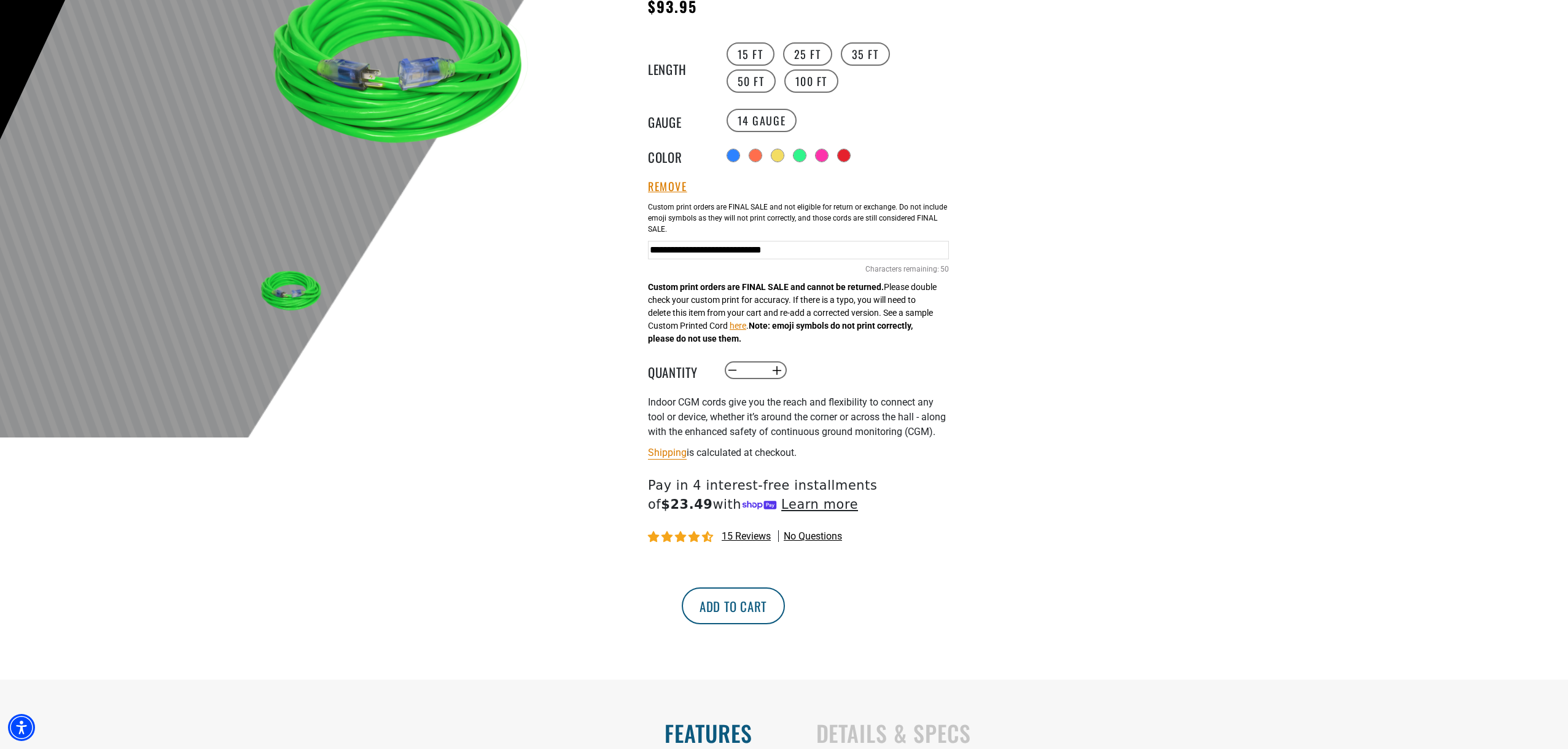
click at [785, 620] on button "Add to cart" at bounding box center [733, 605] width 103 height 37
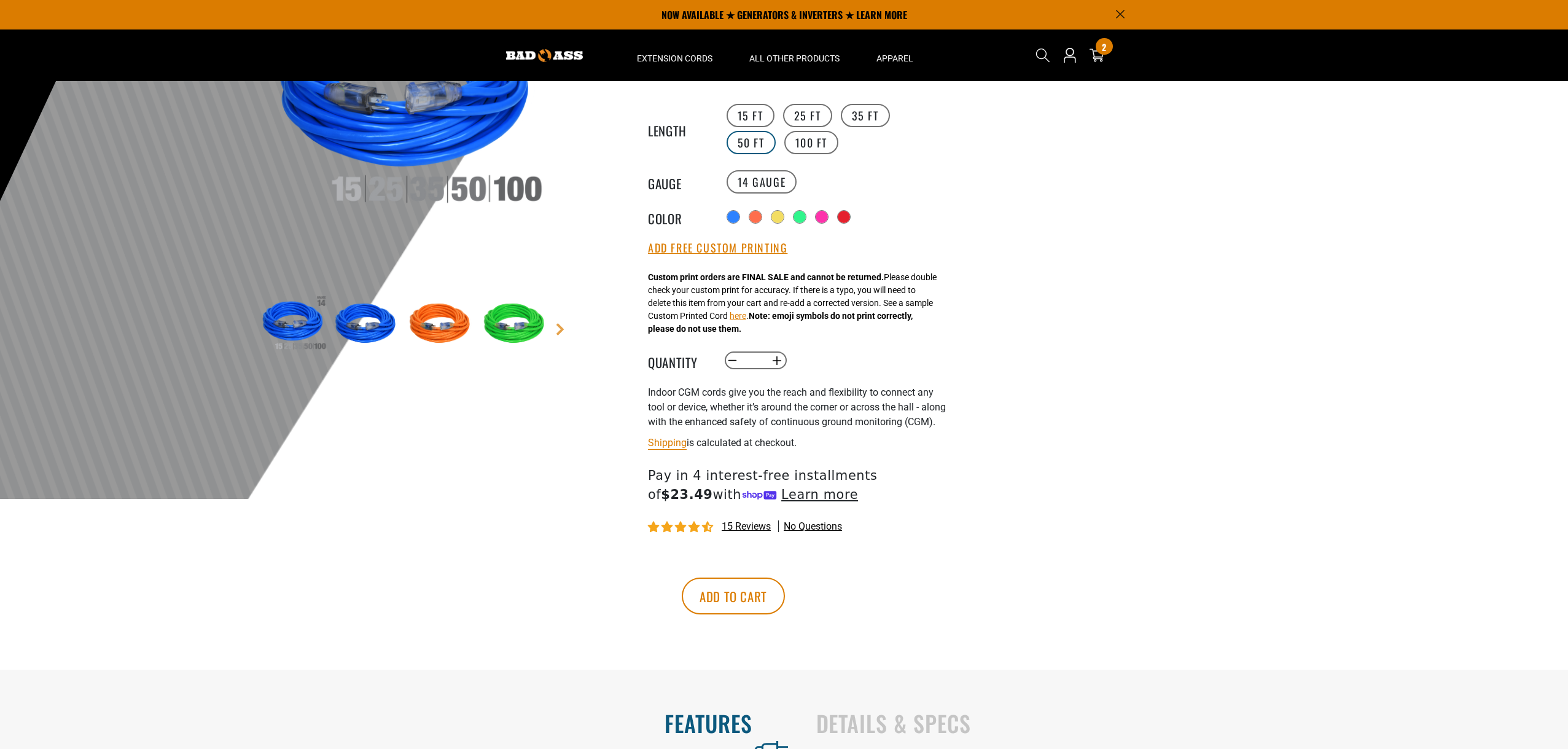
click at [745, 140] on label "50 FT" at bounding box center [751, 142] width 49 height 24
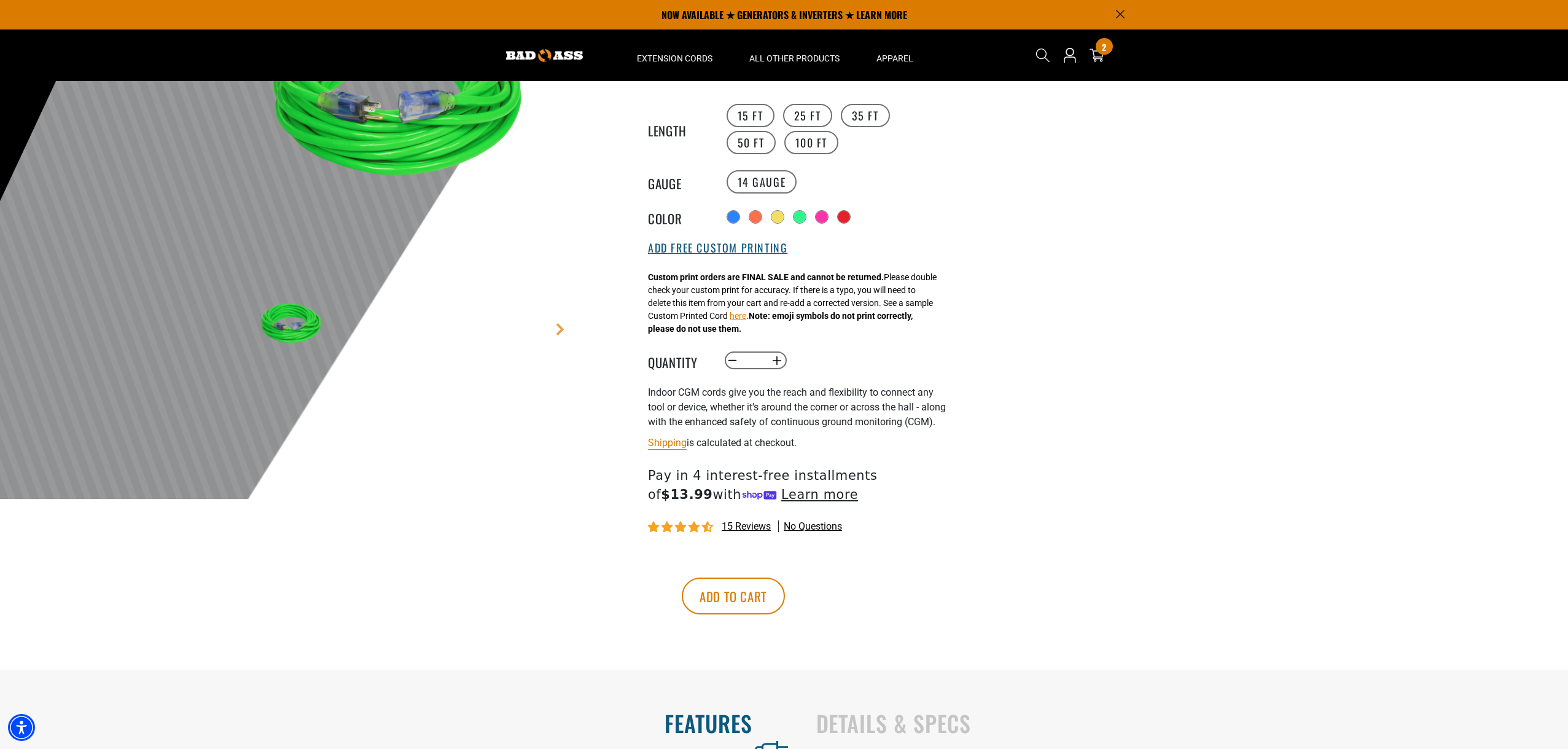
click at [704, 246] on button "Add Free Custom Printing" at bounding box center [718, 248] width 140 height 14
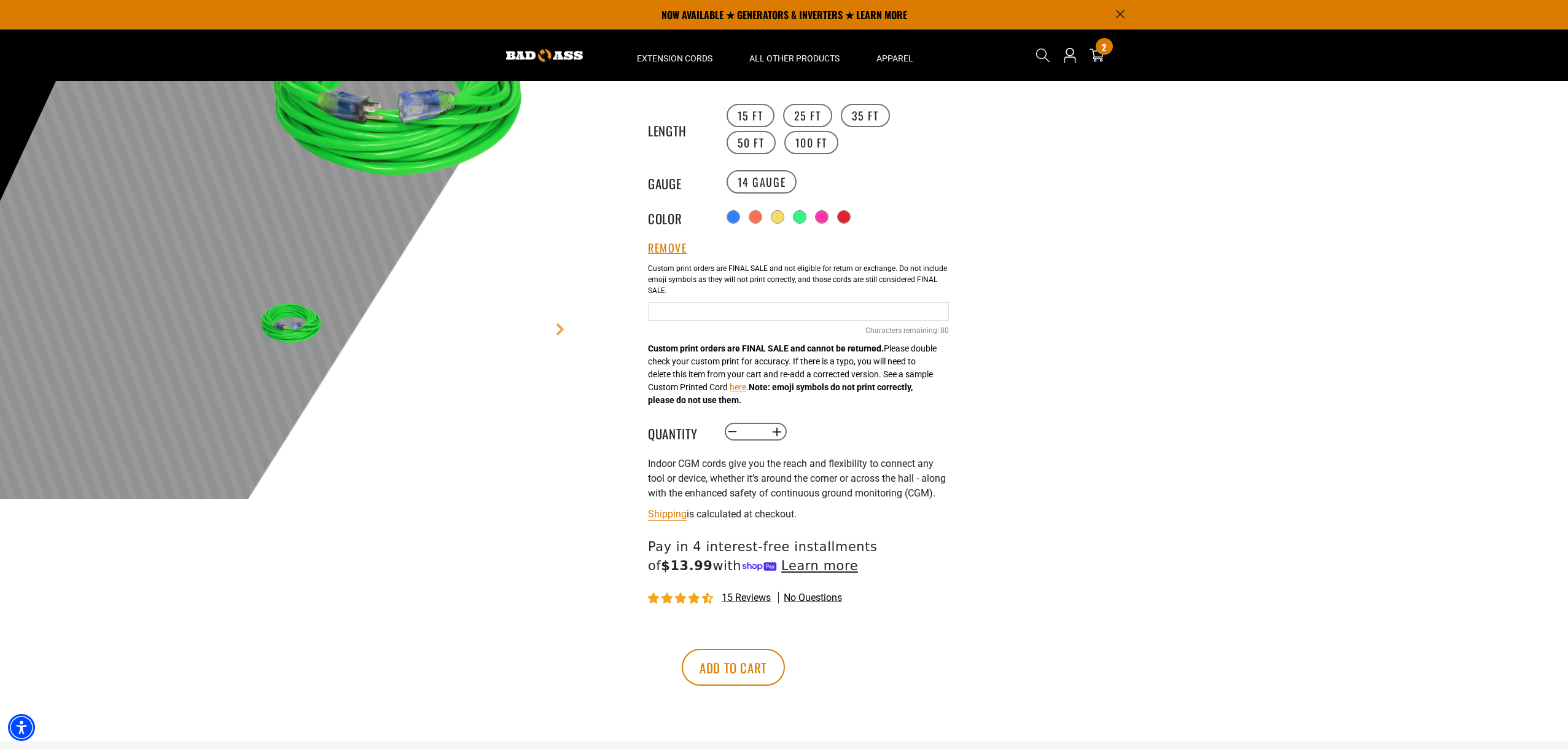
click at [718, 315] on input "Green Cables" at bounding box center [798, 311] width 301 height 19
paste input "**********"
type input "**********"
drag, startPoint x: 944, startPoint y: 316, endPoint x: 566, endPoint y: 311, distance: 378.0
click at [566, 311] on div "1 of 7 Next" at bounding box center [590, 344] width 737 height 793
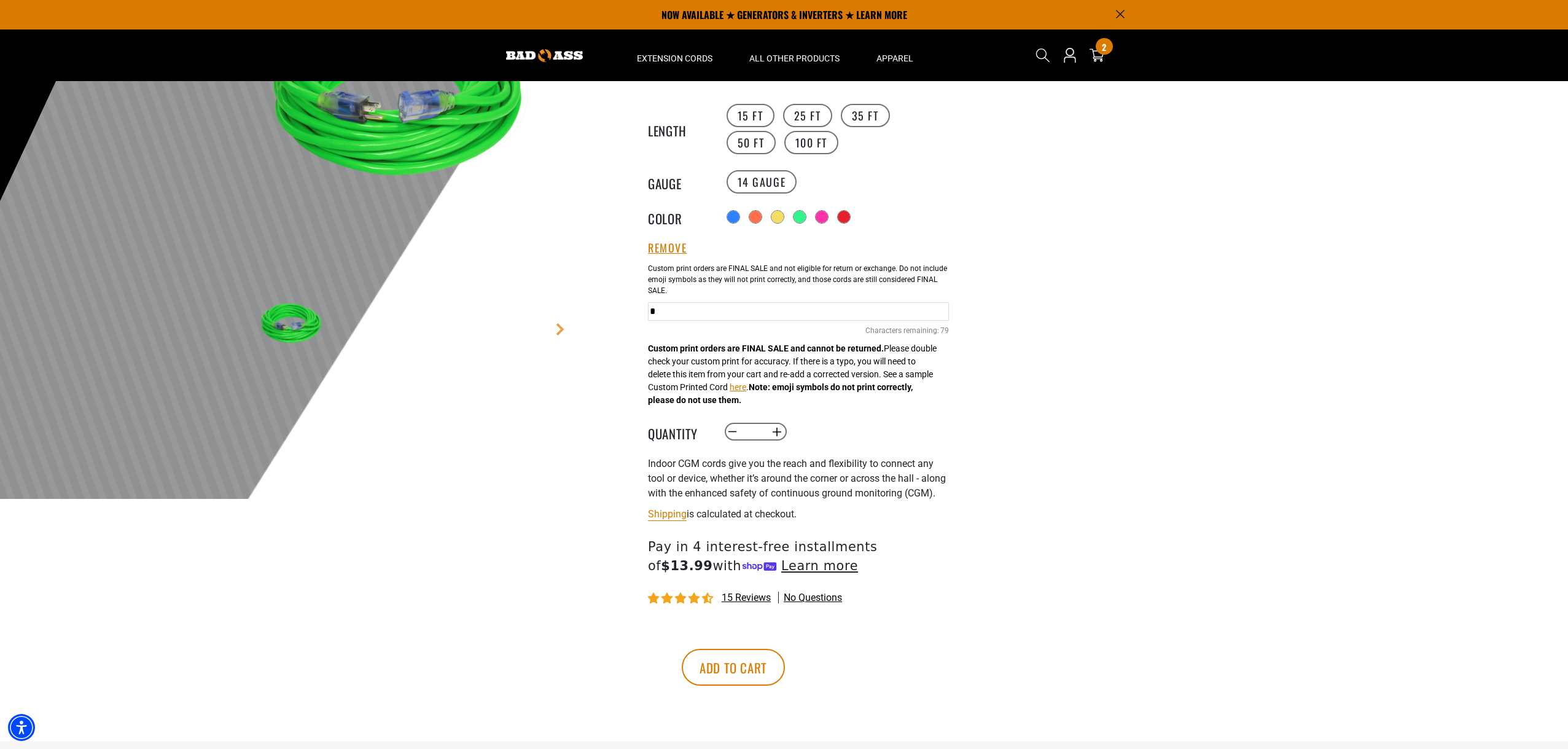
type input "**********"
click at [785, 684] on button "Add to cart" at bounding box center [733, 667] width 103 height 37
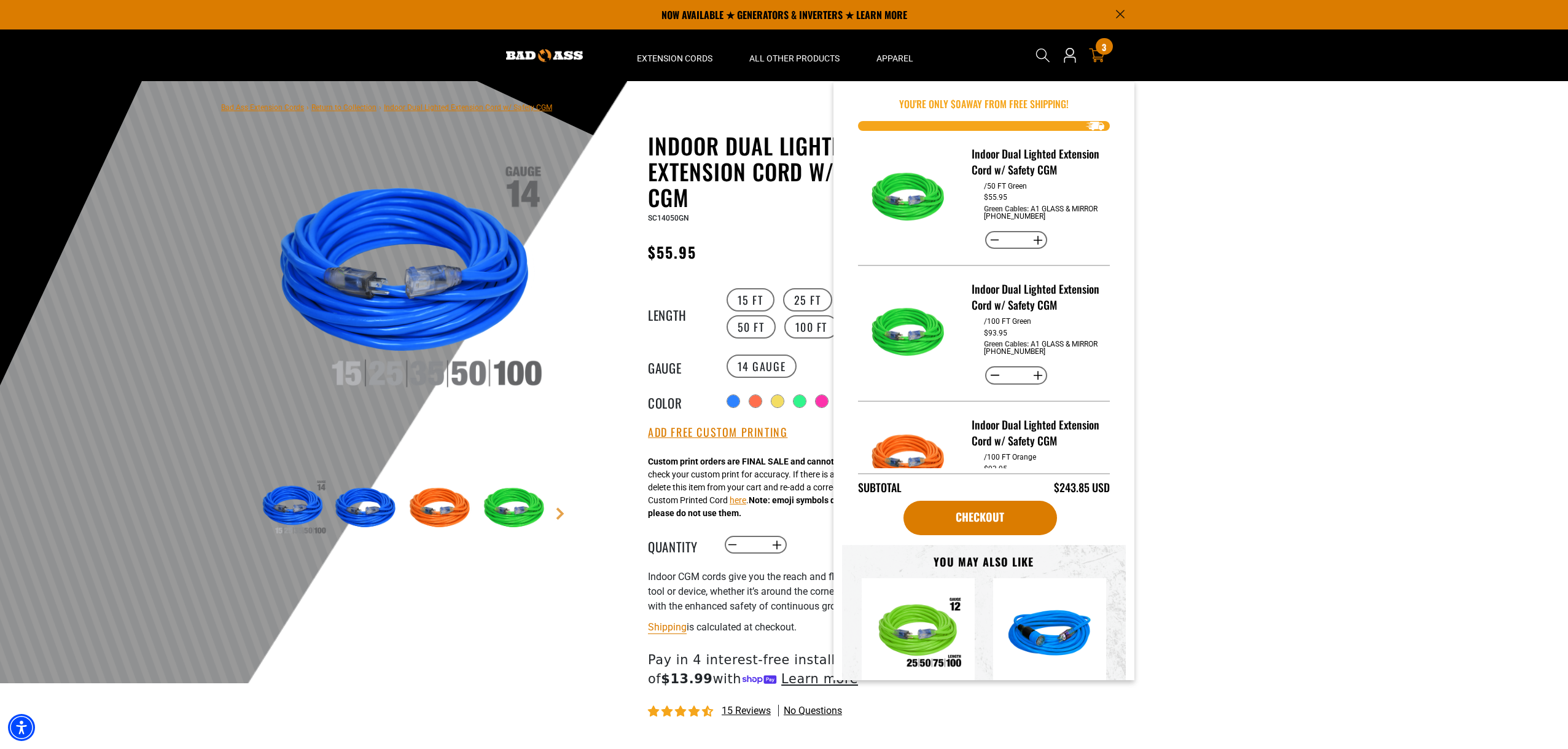
click at [1101, 51] on div "3 3 items" at bounding box center [1104, 46] width 17 height 17
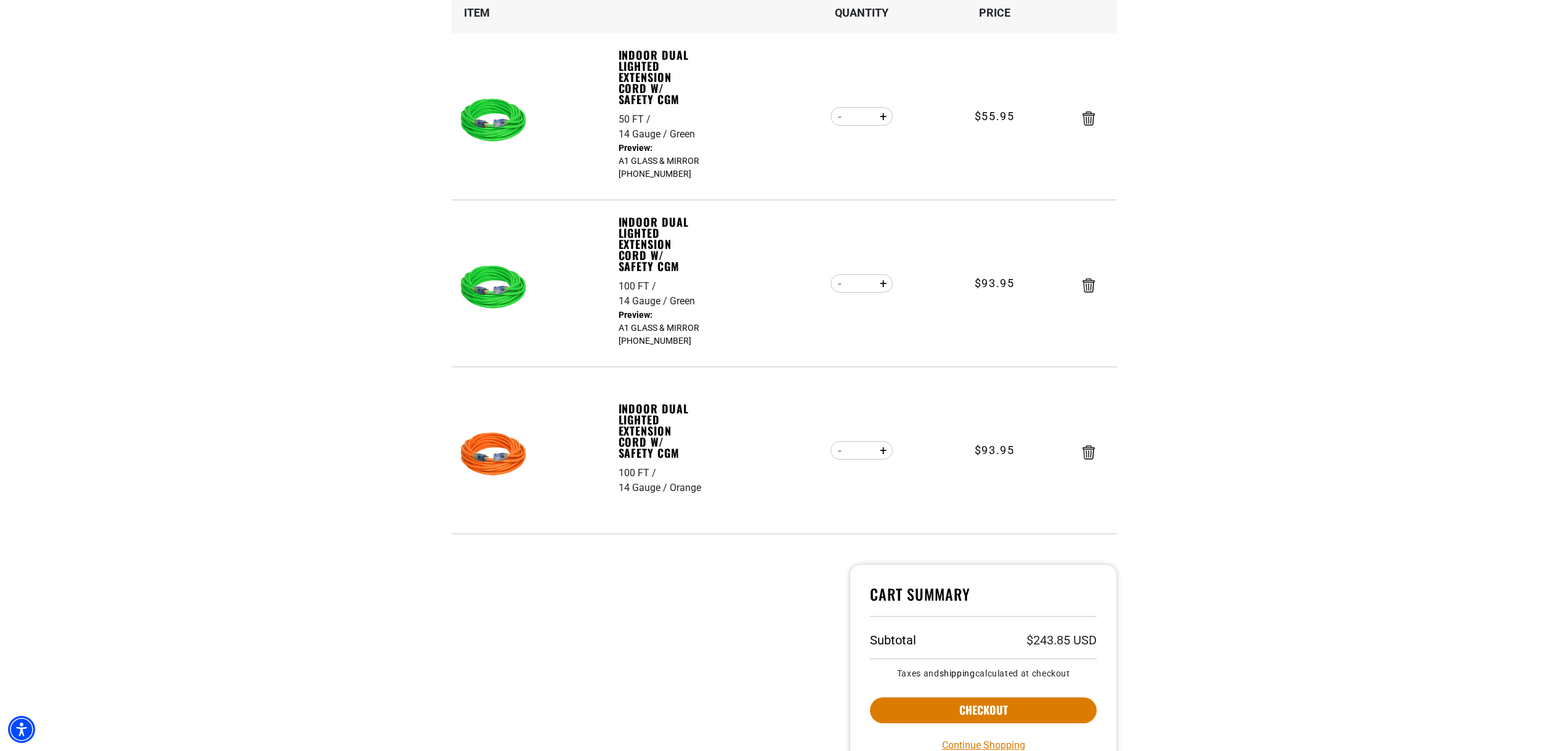
scroll to position [246, 0]
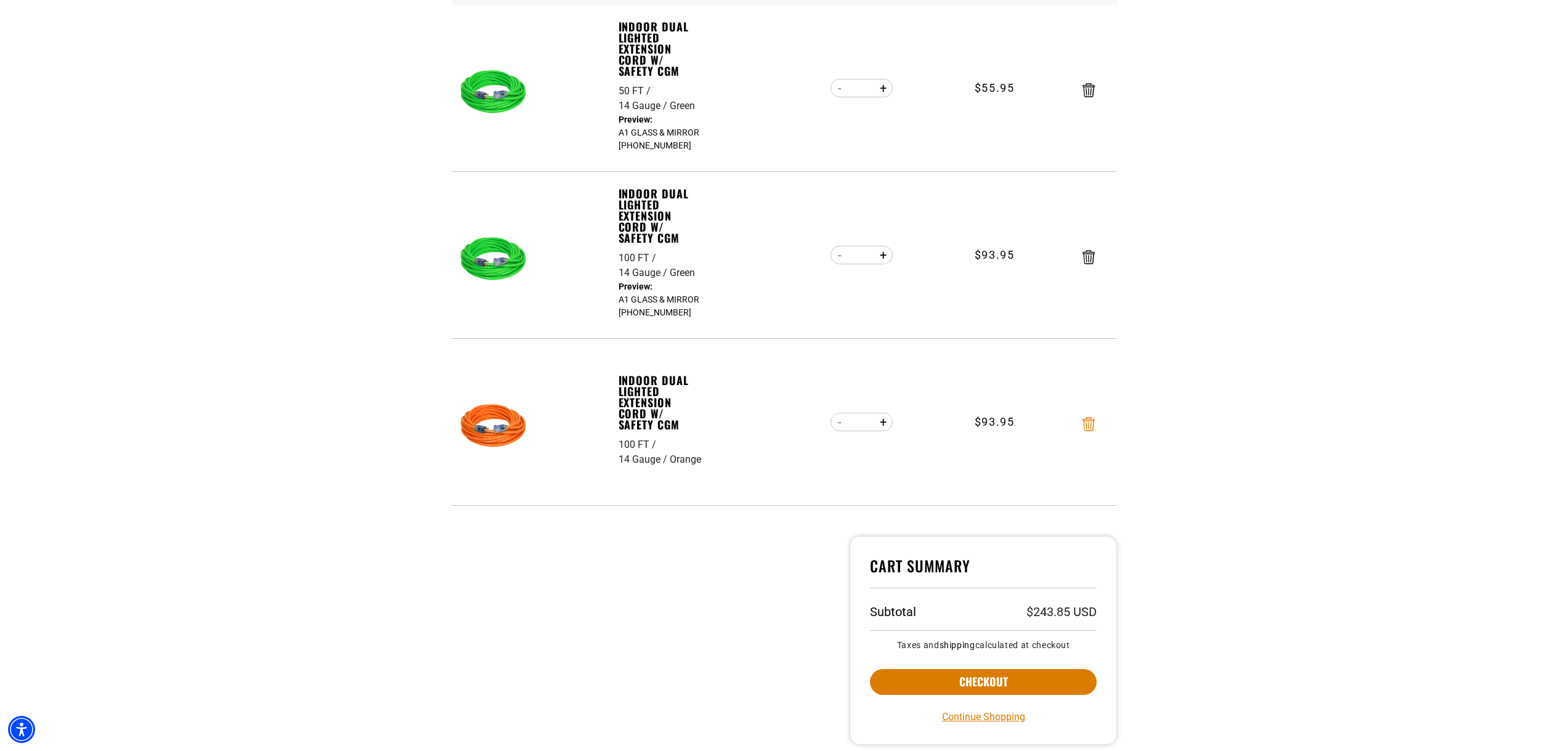
click at [1092, 418] on icon "Remove Indoor Dual Lighted Extension Cord w/ Safety CGM - 100 FT / 14 Gauge / O…" at bounding box center [1089, 424] width 12 height 14
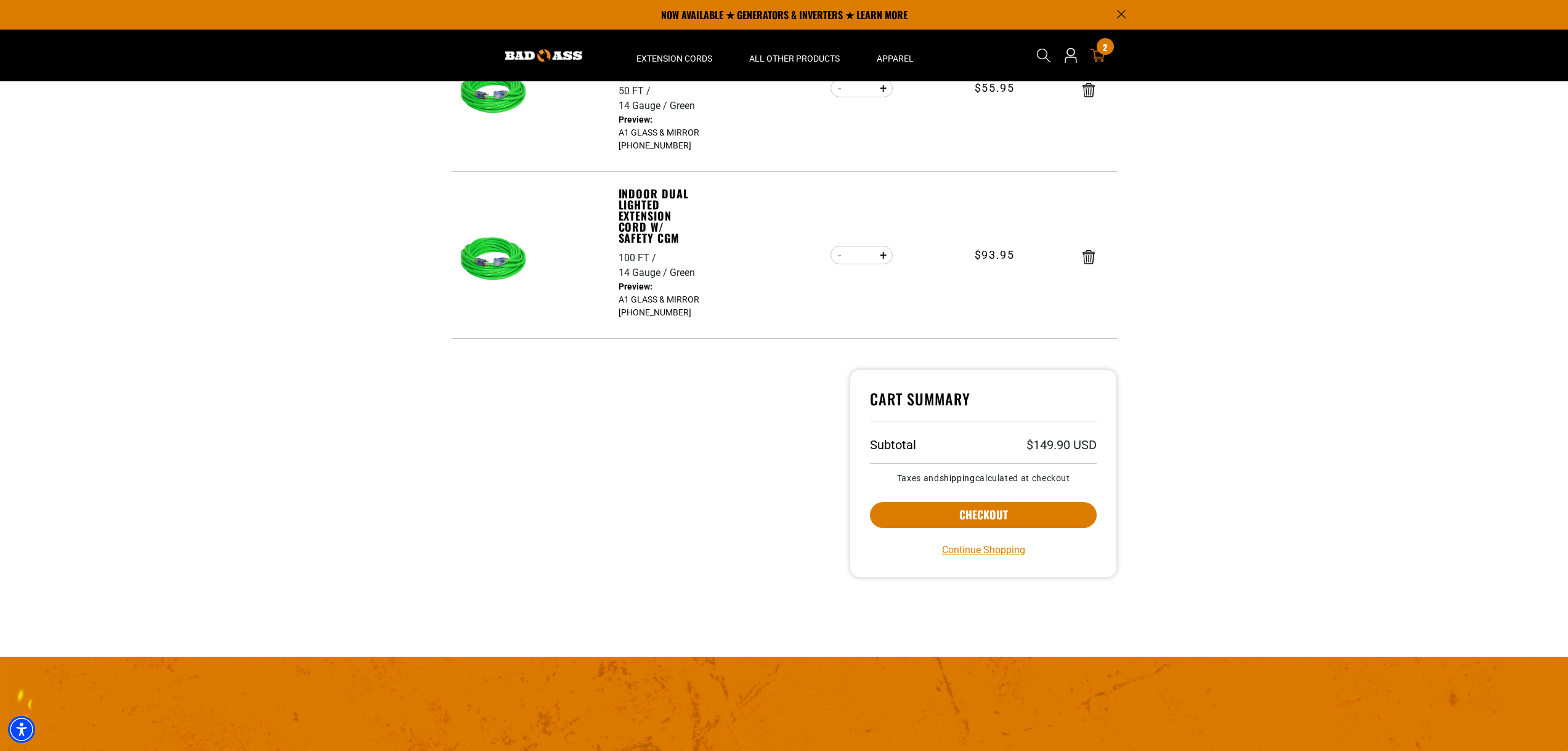
scroll to position [185, 0]
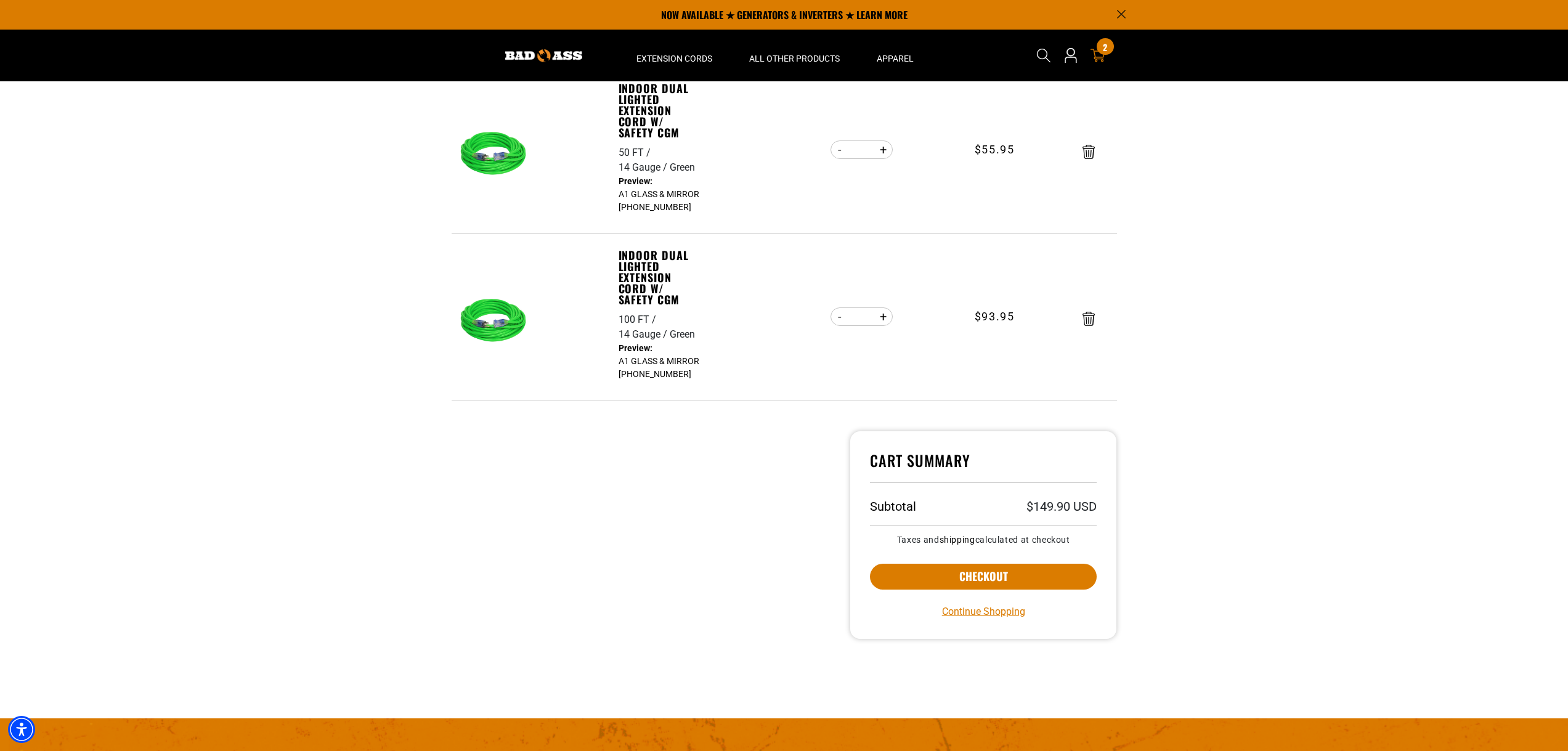
click at [639, 351] on dd "A1 GLASS & MIRROR [PHONE_NUMBER]" at bounding box center [661, 361] width 85 height 39
click at [639, 349] on dd "A1 GLASS & MIRROR [PHONE_NUMBER]" at bounding box center [661, 361] width 85 height 39
click at [674, 378] on dd "A1 GLASS & MIRROR [PHONE_NUMBER]" at bounding box center [661, 361] width 85 height 39
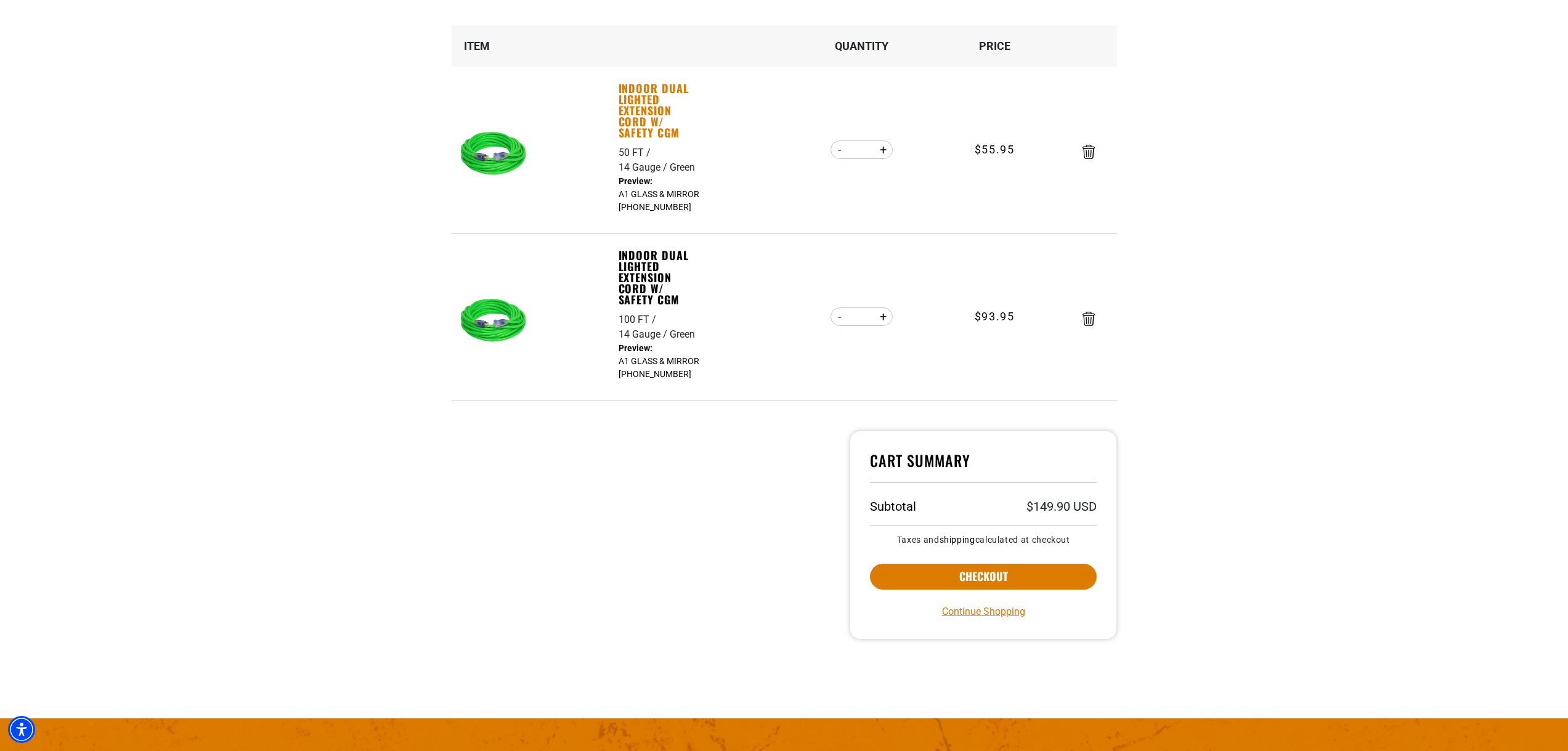
click at [642, 114] on link "Indoor Dual Lighted Extension Cord w/ Safety CGM" at bounding box center [661, 110] width 85 height 55
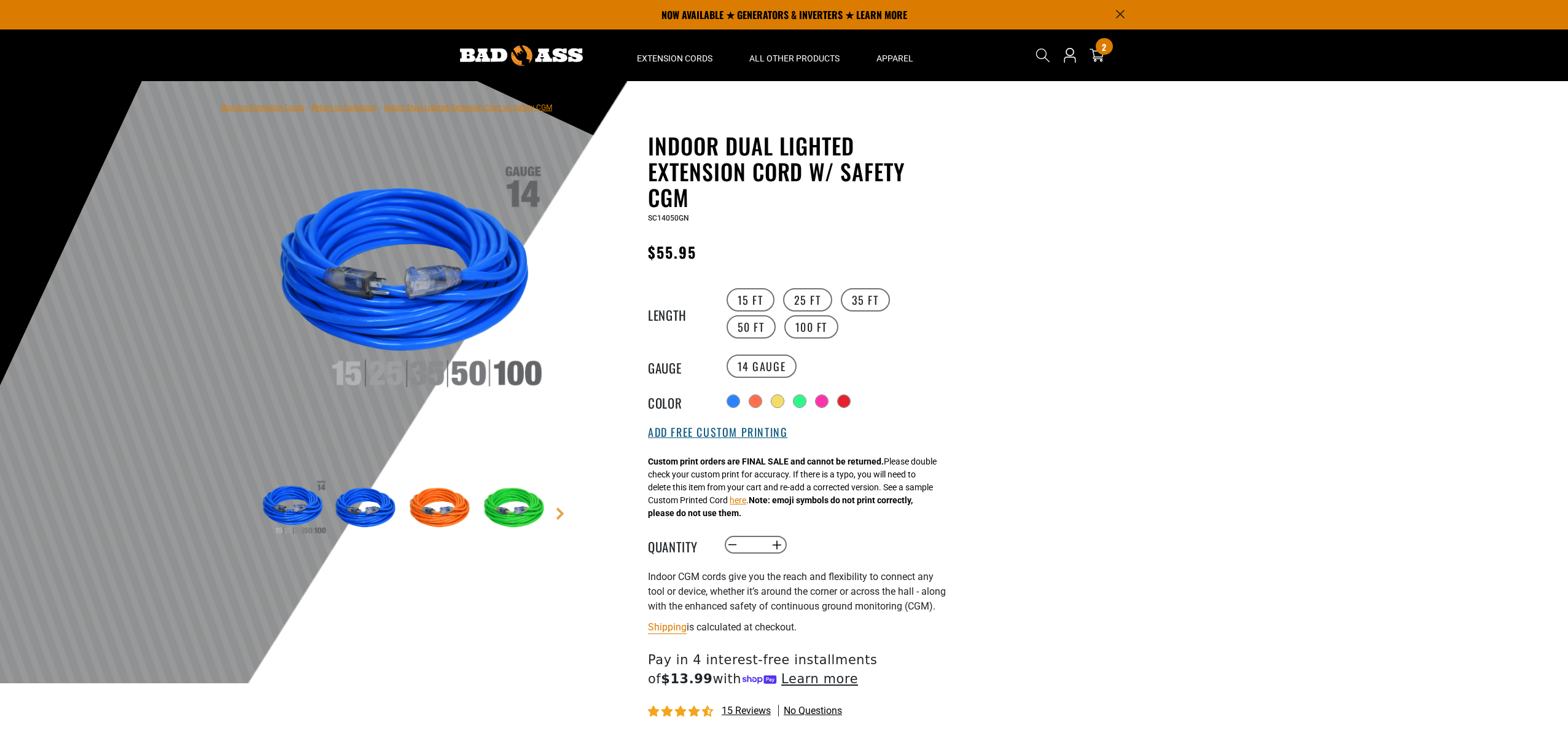
click at [702, 435] on button "Add Free Custom Printing" at bounding box center [718, 433] width 140 height 14
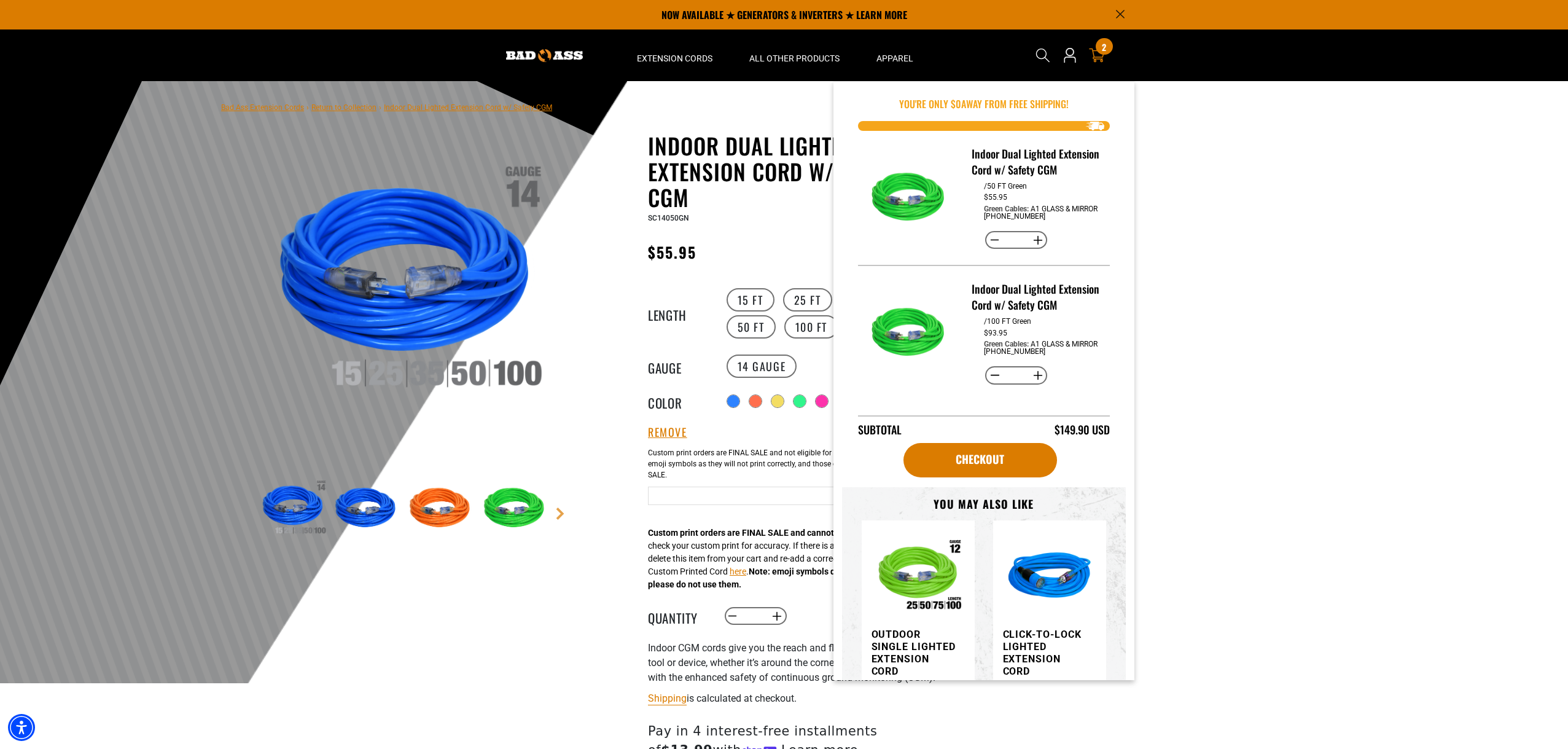
click at [1103, 52] on span "2" at bounding box center [1104, 46] width 4 height 9
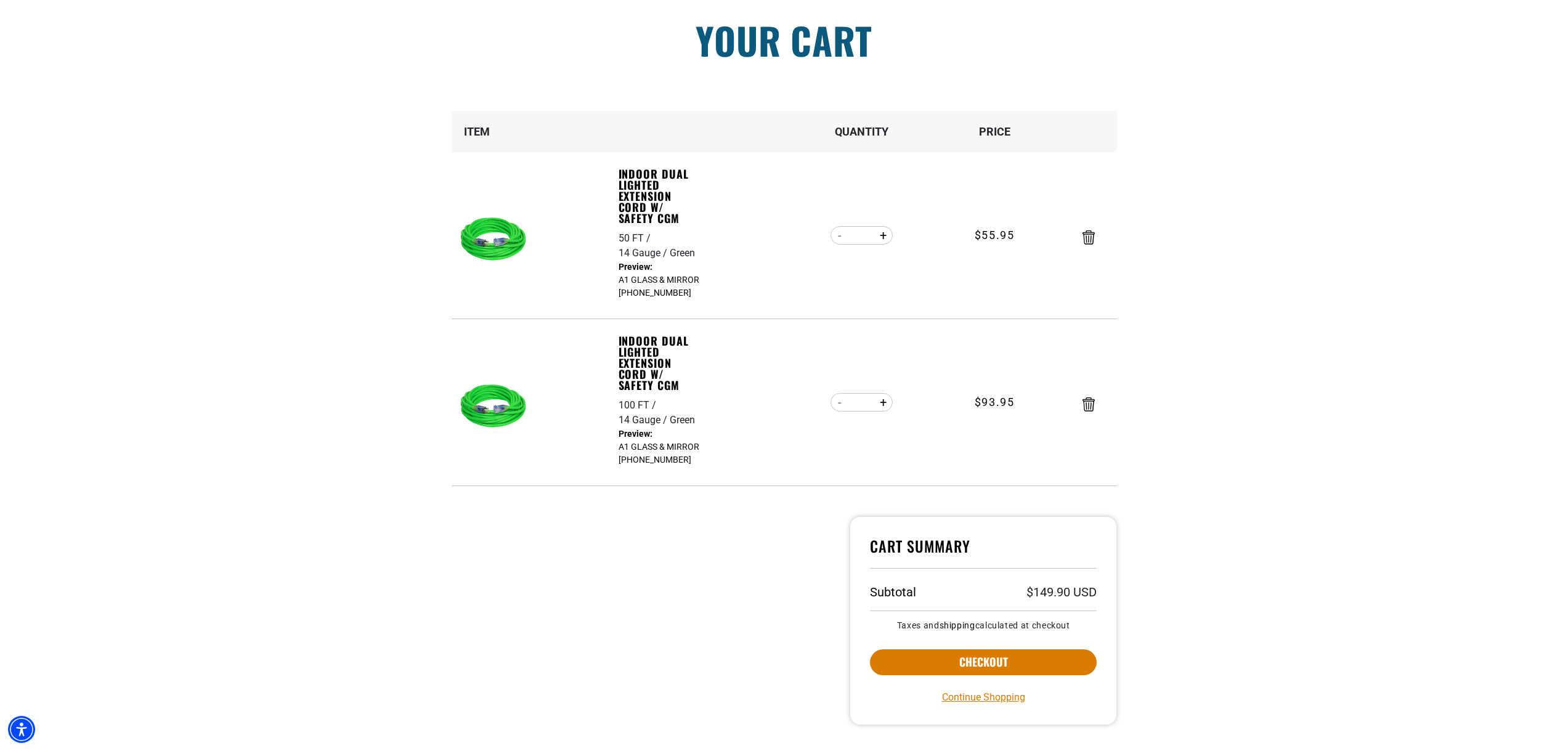
scroll to position [185, 0]
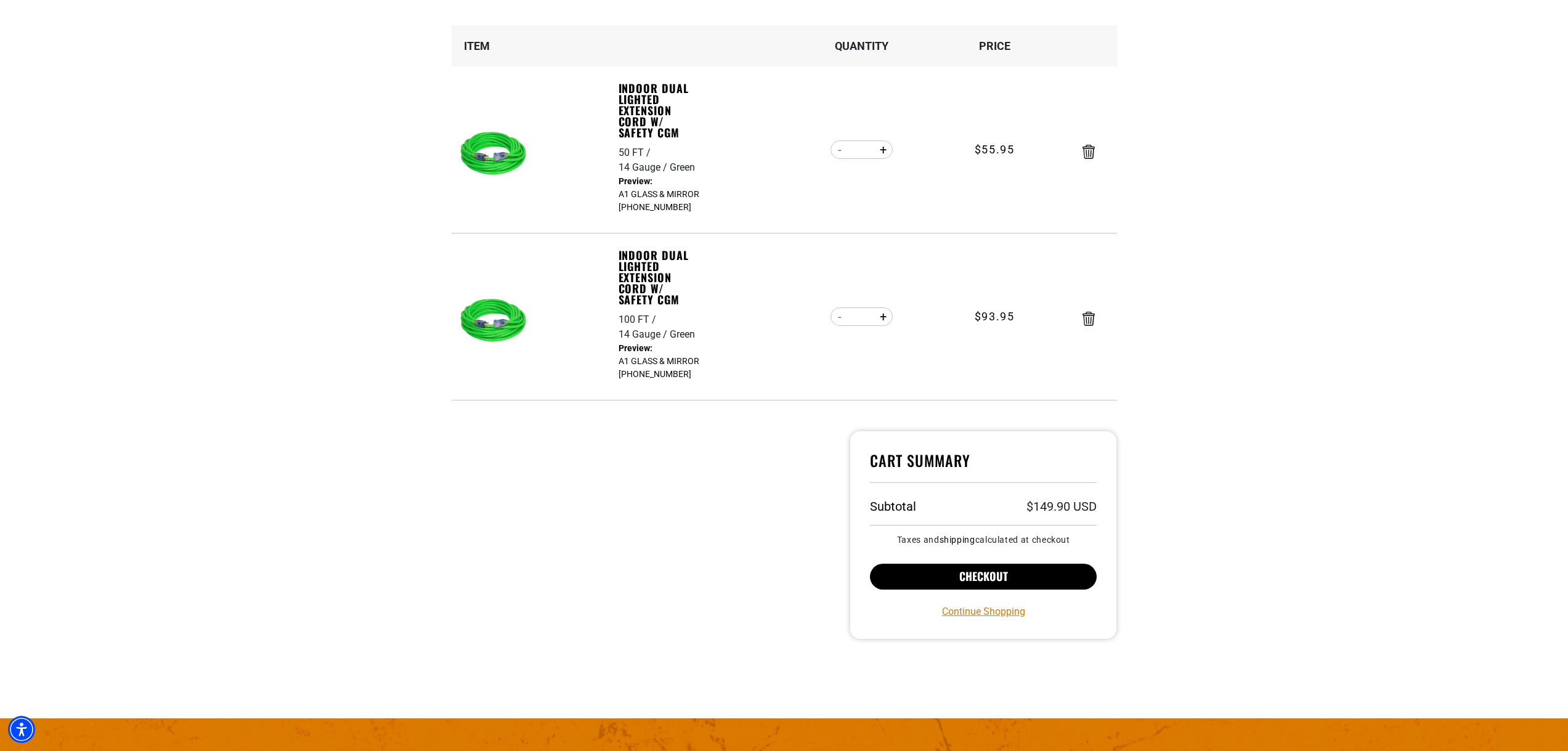
click at [993, 576] on button "Checkout" at bounding box center [983, 576] width 227 height 26
